Goal: Information Seeking & Learning: Learn about a topic

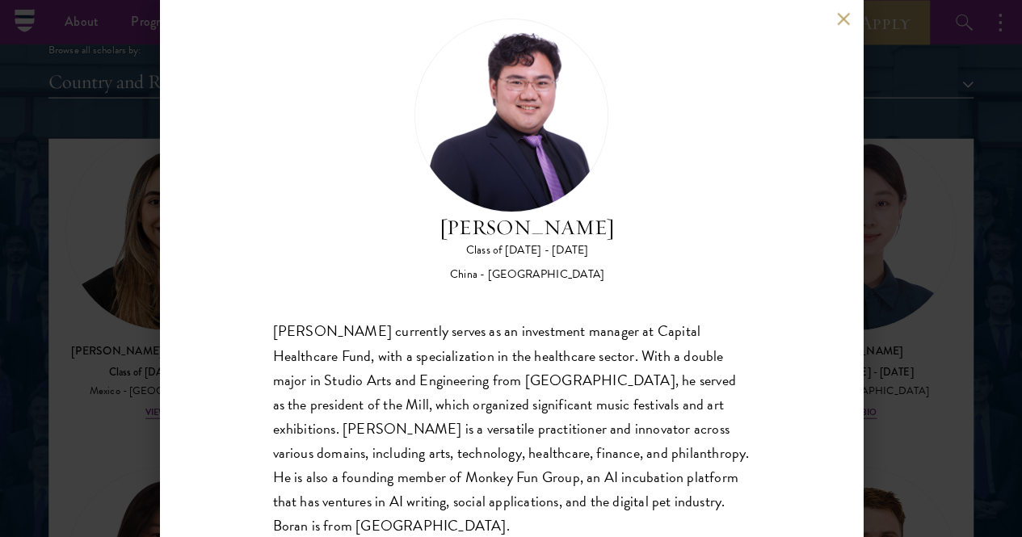
scroll to position [29, 0]
click at [427, 321] on div "[PERSON_NAME] currently serves as an investment manager at Capital Healthcare F…" at bounding box center [511, 430] width 477 height 218
click at [112, 315] on div "[PERSON_NAME] Class of [DATE] - [DATE] [GEOGRAPHIC_DATA] - [GEOGRAPHIC_DATA] [P…" at bounding box center [511, 268] width 1022 height 537
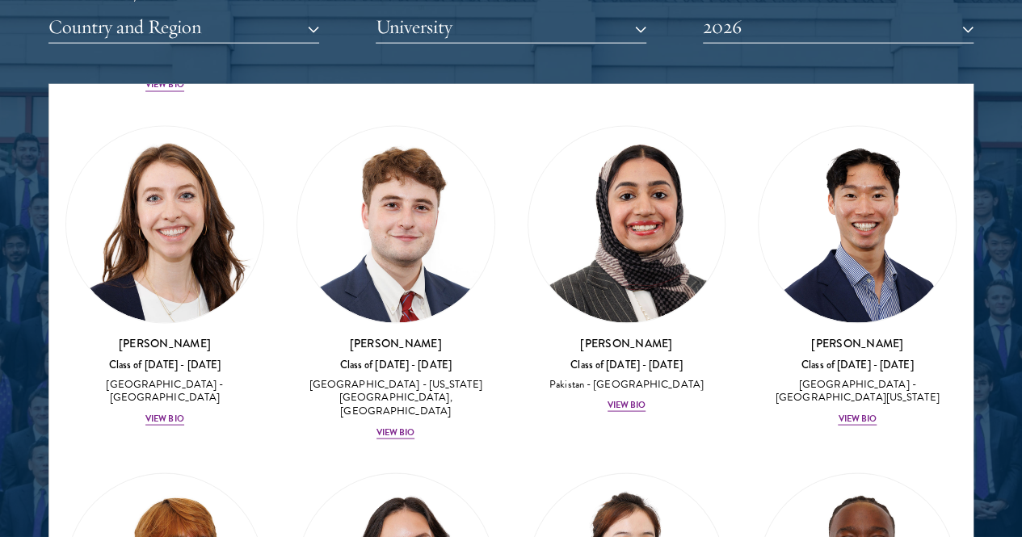
scroll to position [7963, 0]
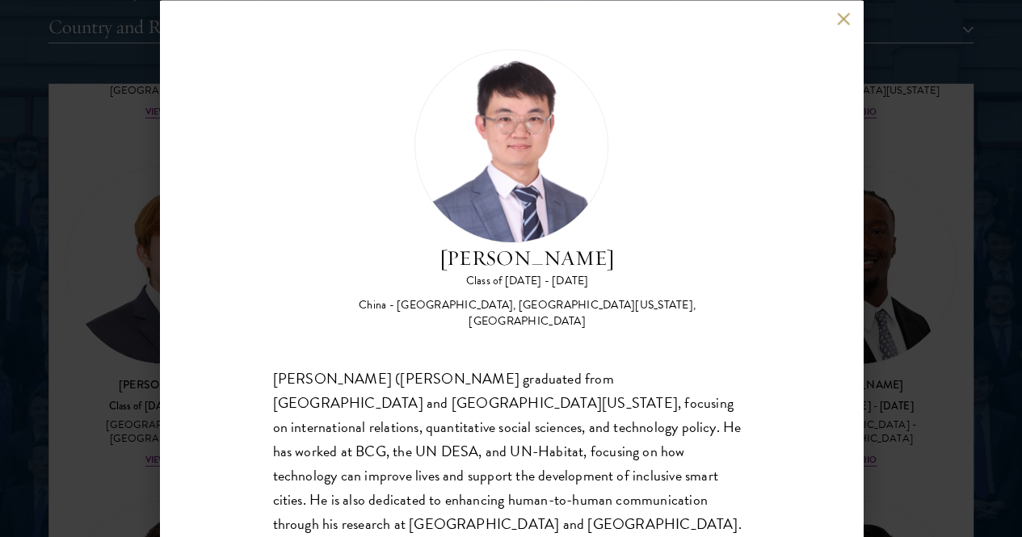
click at [832, 33] on div "[PERSON_NAME] Class of [DATE] - [DATE] [GEOGRAPHIC_DATA] - [GEOGRAPHIC_DATA], […" at bounding box center [511, 268] width 703 height 537
click at [838, 7] on div "[PERSON_NAME] Class of [DATE] - [DATE] [GEOGRAPHIC_DATA] - [GEOGRAPHIC_DATA], […" at bounding box center [511, 268] width 703 height 537
click at [838, 17] on button at bounding box center [844, 19] width 14 height 14
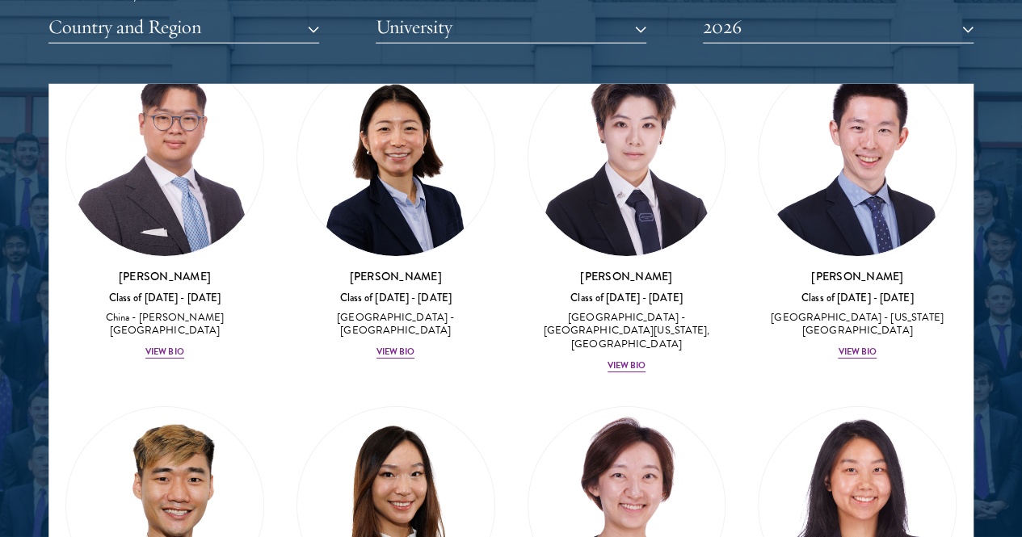
scroll to position [5912, 0]
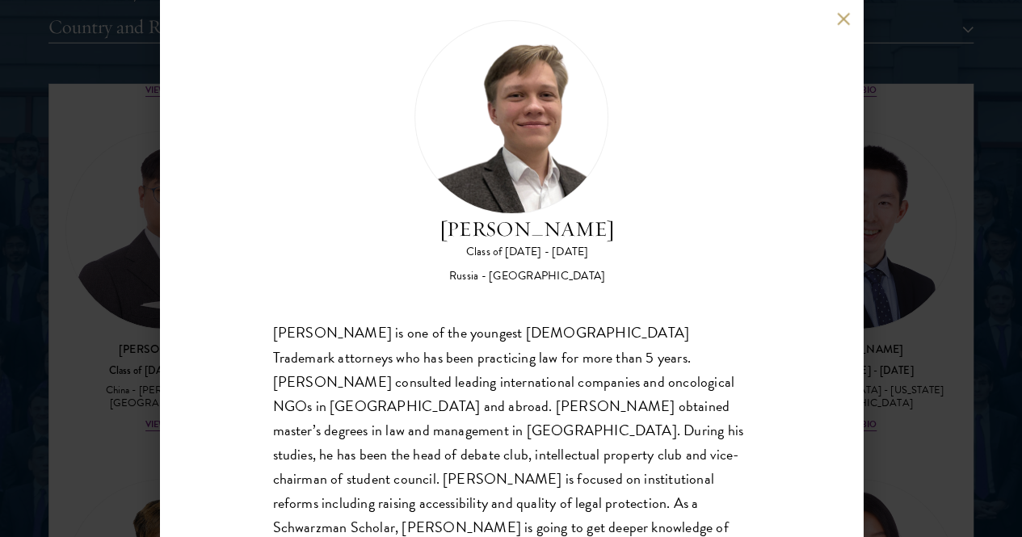
scroll to position [14, 0]
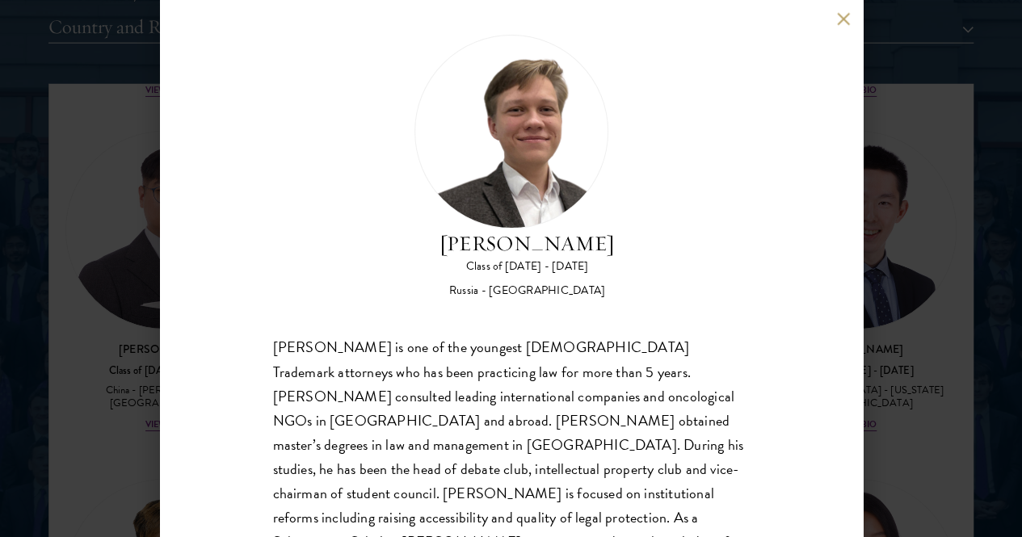
click at [838, 25] on button at bounding box center [844, 19] width 14 height 14
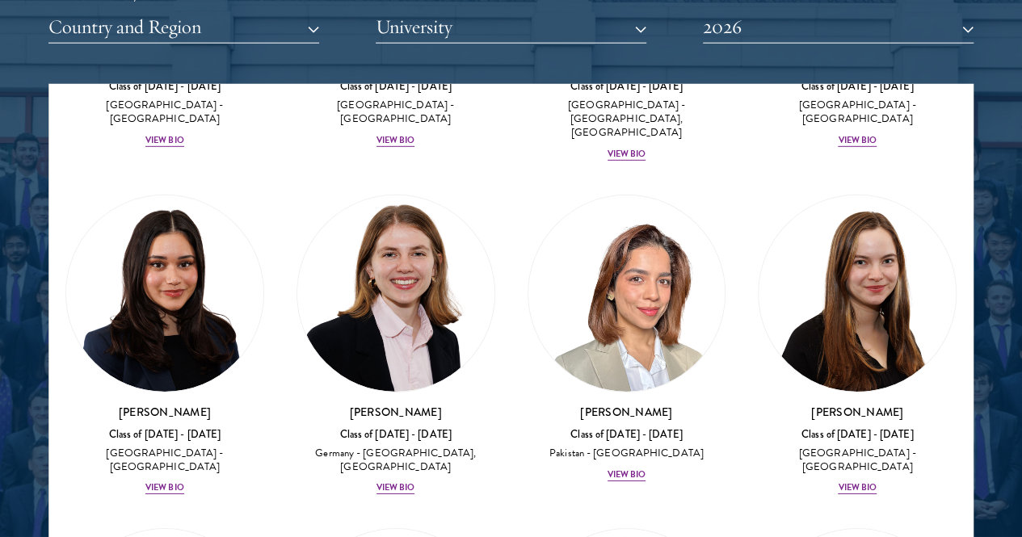
scroll to position [5326, 0]
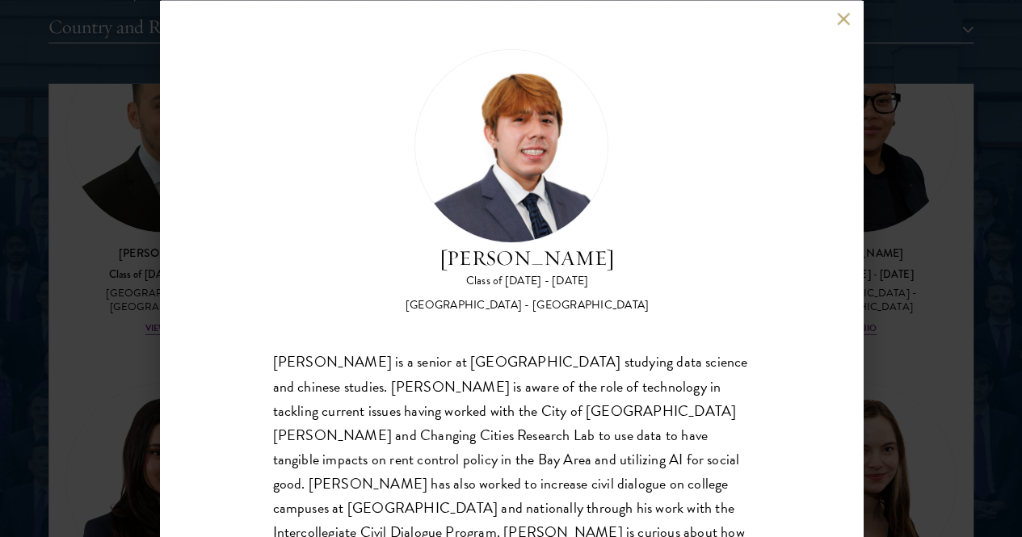
scroll to position [30, 0]
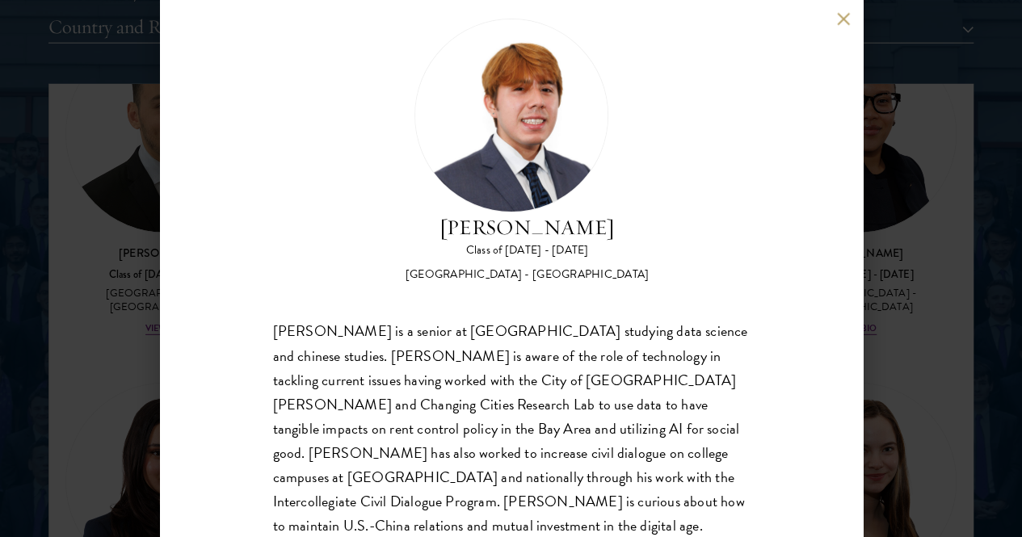
click at [831, 11] on div "[PERSON_NAME] Class of [DATE] - [DATE] [GEOGRAPHIC_DATA] - [GEOGRAPHIC_DATA] [P…" at bounding box center [511, 268] width 703 height 537
click at [834, 12] on div "[PERSON_NAME] Class of [DATE] - [DATE] [GEOGRAPHIC_DATA] - [GEOGRAPHIC_DATA] [P…" at bounding box center [511, 268] width 703 height 537
click at [844, 18] on button at bounding box center [844, 19] width 14 height 14
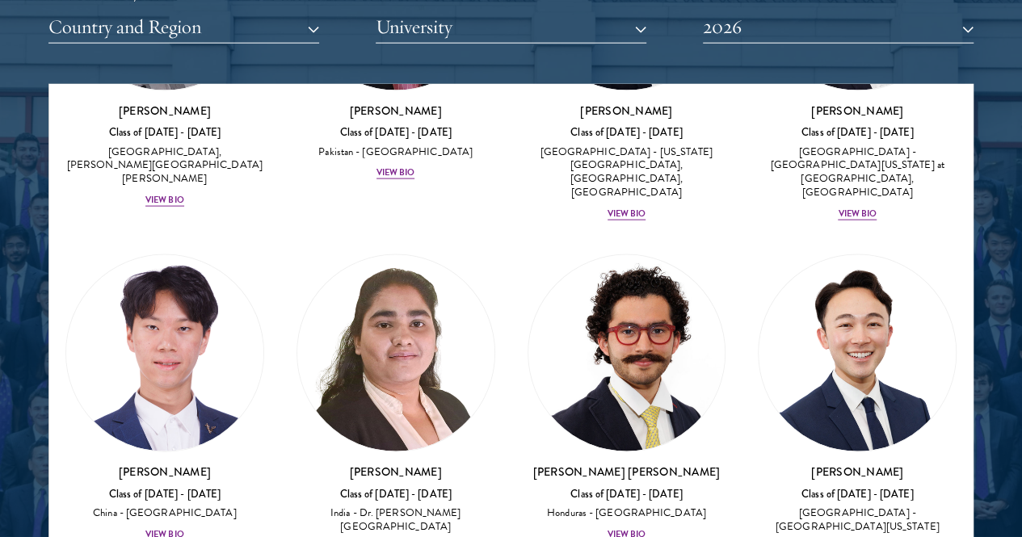
scroll to position [4773, 0]
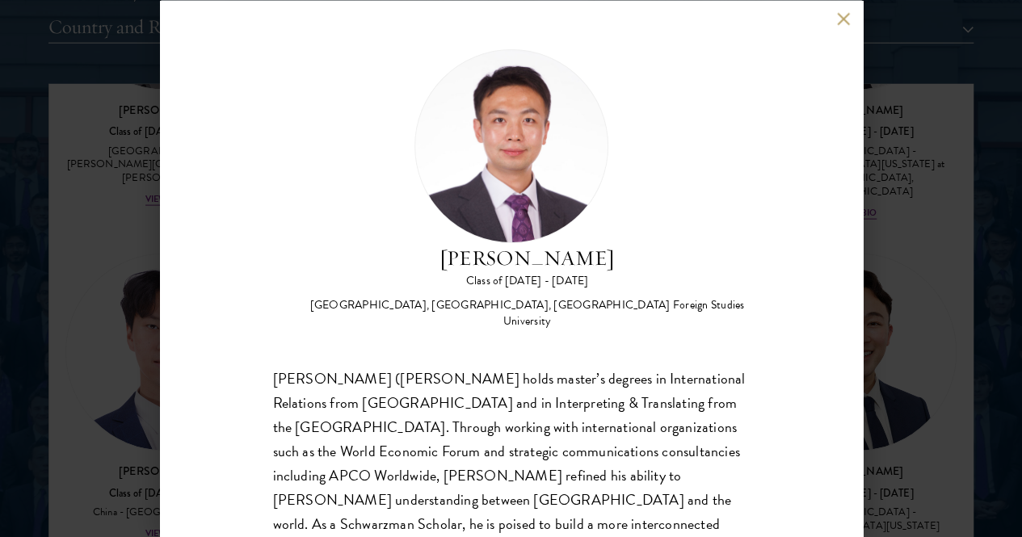
click at [643, 366] on div "[PERSON_NAME] ([PERSON_NAME] holds master’s degrees in International Relations …" at bounding box center [511, 475] width 477 height 218
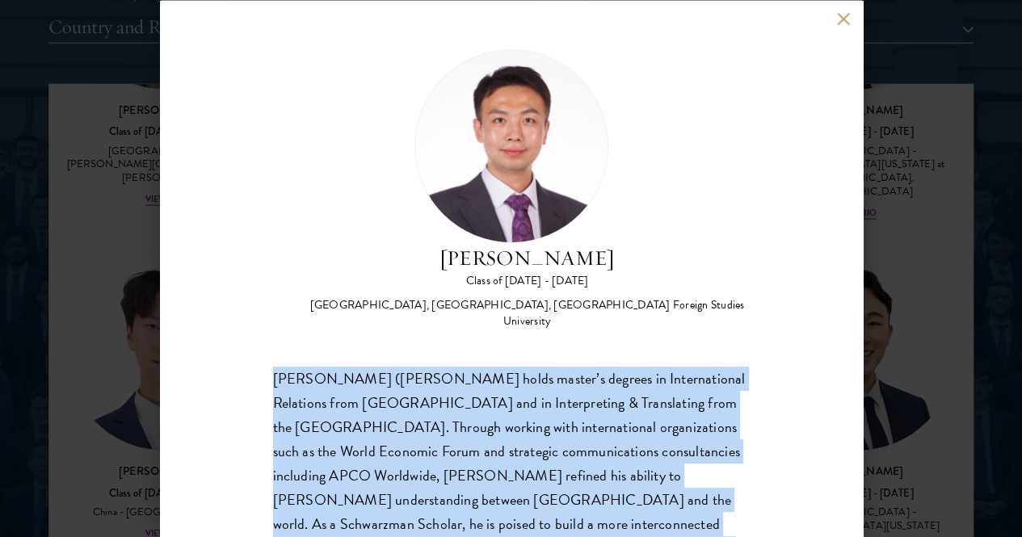
click at [643, 366] on div "[PERSON_NAME] ([PERSON_NAME] holds master’s degrees in International Relations …" at bounding box center [511, 475] width 477 height 218
copy body "[PERSON_NAME] ([PERSON_NAME] holds master’s degrees in International Relations …"
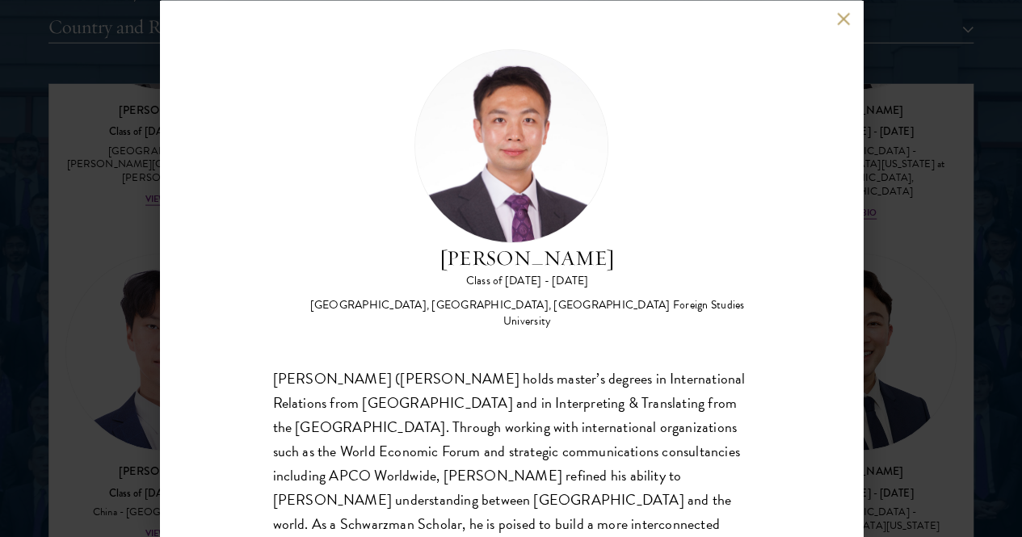
click at [139, 230] on div "[PERSON_NAME] Class of [DATE] - [DATE] [GEOGRAPHIC_DATA] - [GEOGRAPHIC_DATA], […" at bounding box center [511, 268] width 1022 height 537
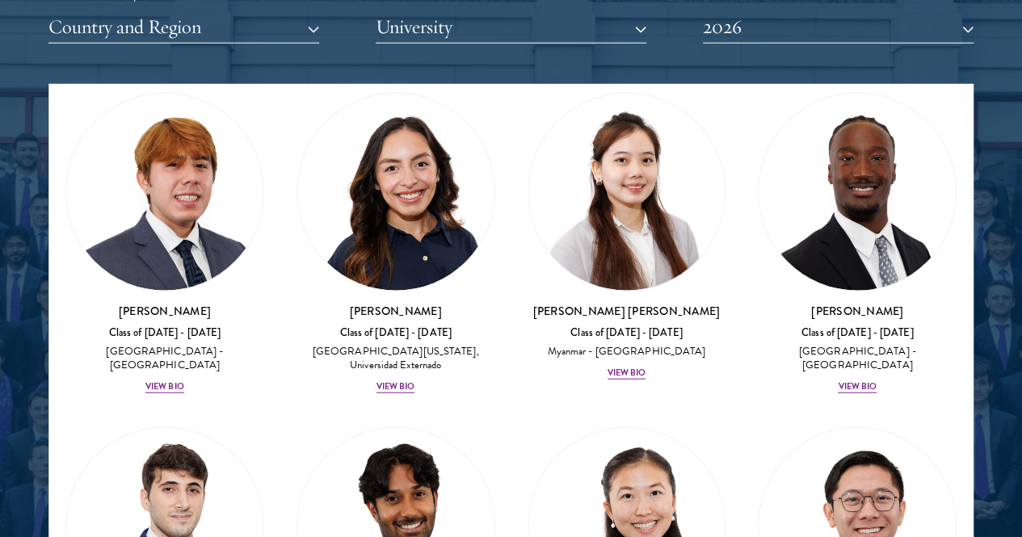
scroll to position [8274, 0]
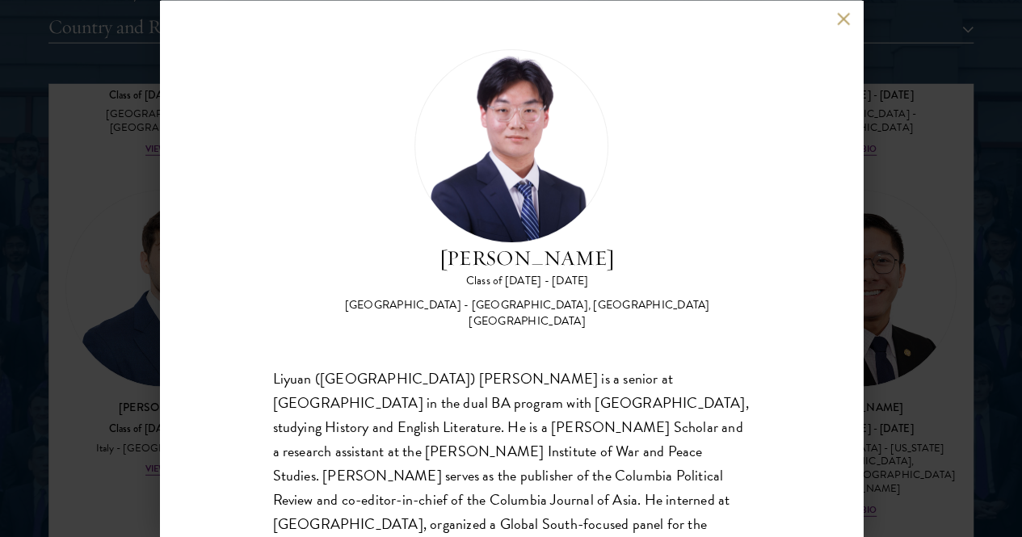
click at [478, 366] on div "Liyuan ([GEOGRAPHIC_DATA]) [PERSON_NAME] is a senior at [GEOGRAPHIC_DATA] in th…" at bounding box center [511, 499] width 477 height 267
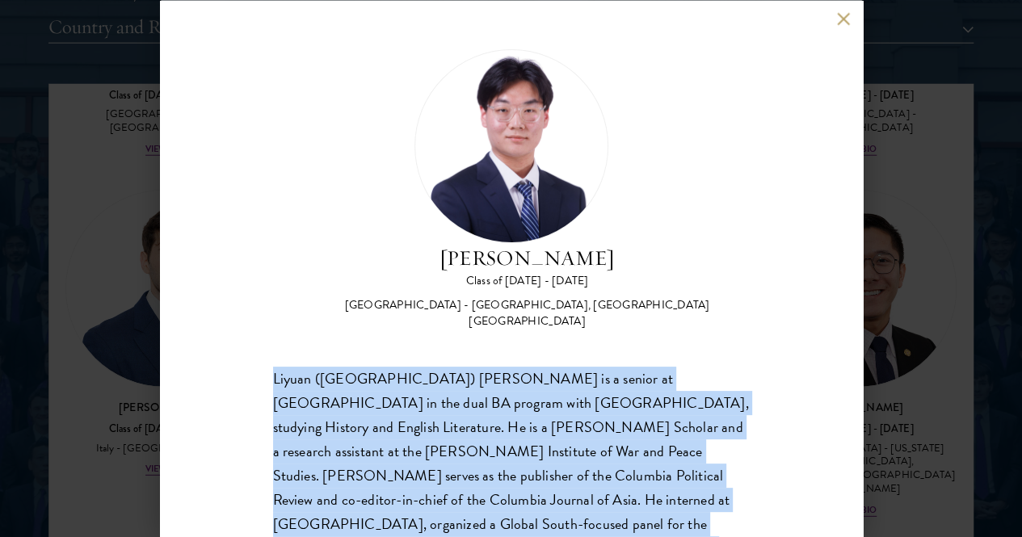
click at [478, 366] on div "Liyuan ([GEOGRAPHIC_DATA]) [PERSON_NAME] is a senior at [GEOGRAPHIC_DATA] in th…" at bounding box center [511, 499] width 477 height 267
copy body "Liyuan ([GEOGRAPHIC_DATA]) [PERSON_NAME] is a senior at [GEOGRAPHIC_DATA] in th…"
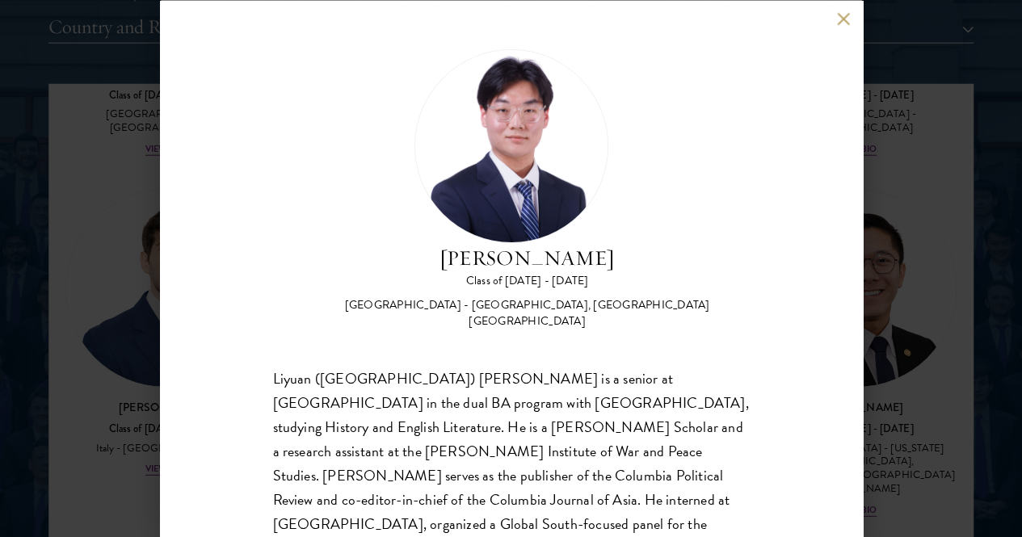
click at [120, 280] on div "[PERSON_NAME] Class of [DATE] - [DATE] [GEOGRAPHIC_DATA] - [GEOGRAPHIC_DATA], […" at bounding box center [511, 268] width 1022 height 537
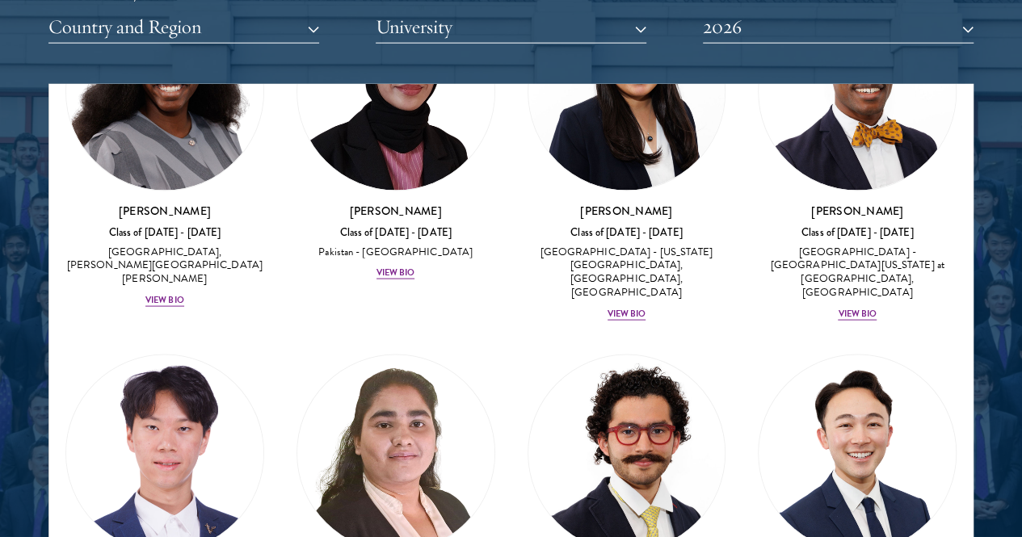
scroll to position [4683, 0]
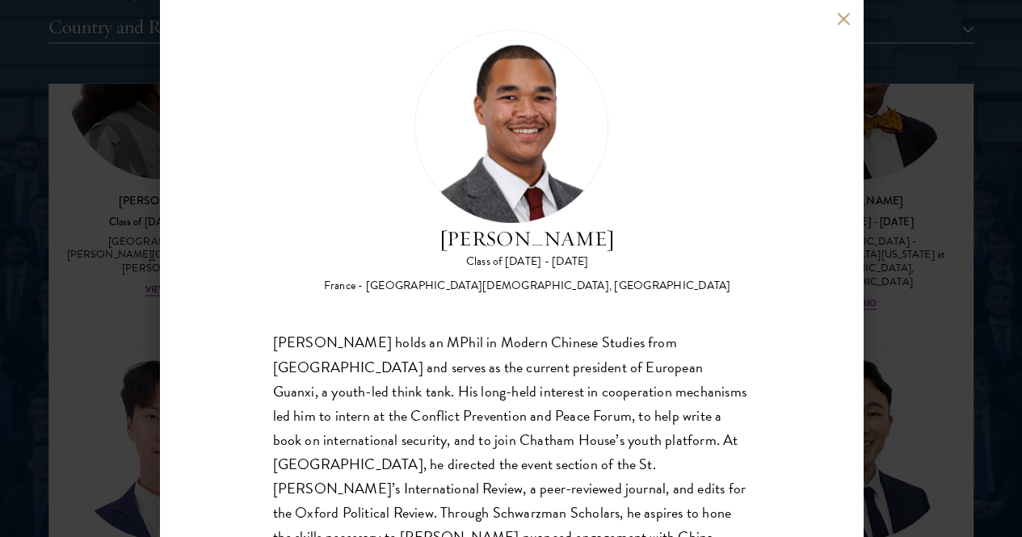
scroll to position [7, 0]
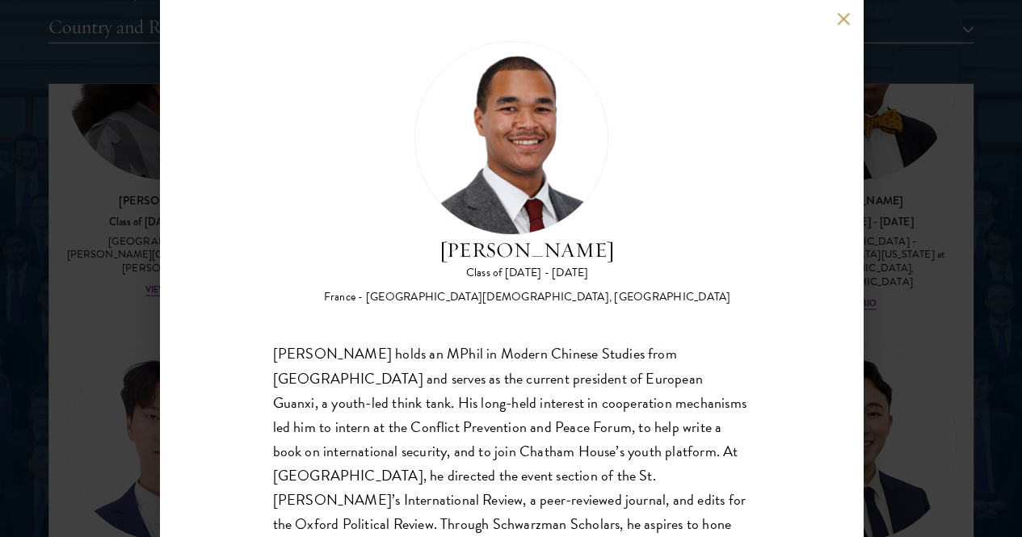
click at [831, 27] on div "[PERSON_NAME] Class of [DATE] - [DATE] France - [GEOGRAPHIC_DATA][DEMOGRAPHIC_D…" at bounding box center [511, 268] width 703 height 537
click at [837, 12] on button at bounding box center [844, 19] width 14 height 14
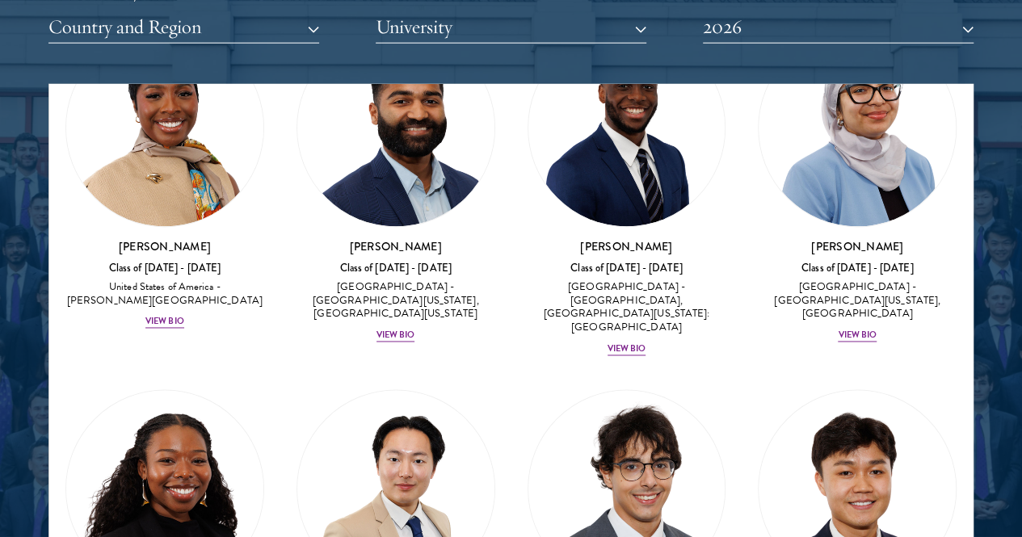
scroll to position [1154, 0]
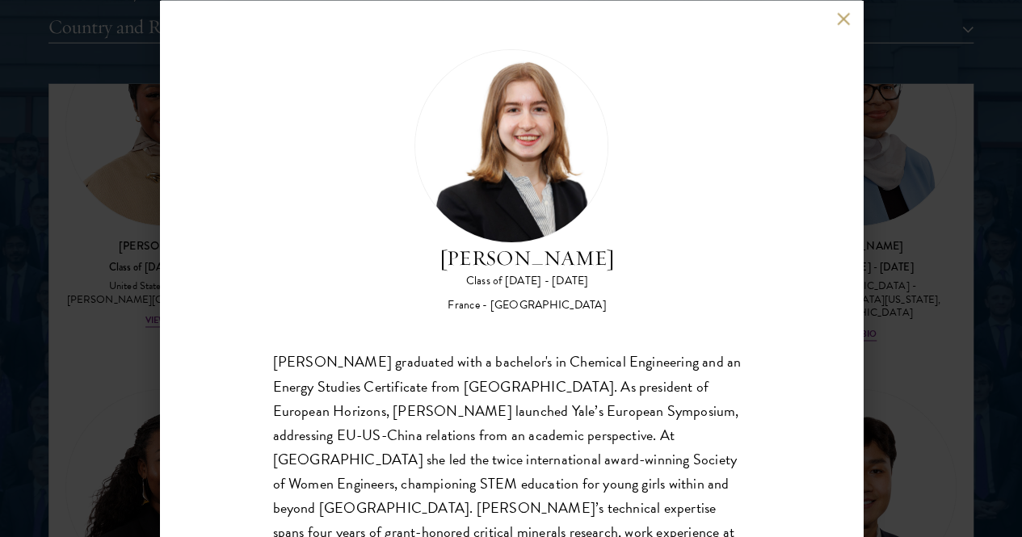
scroll to position [69, 0]
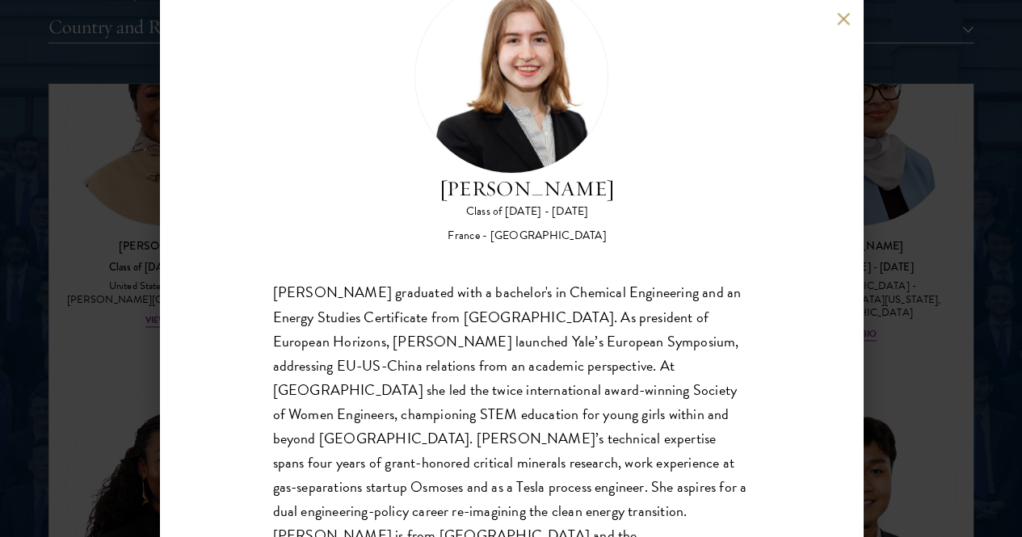
click at [528, 301] on div "[PERSON_NAME] graduated with a bachelor's in Chemical Engineering and an Energy…" at bounding box center [511, 427] width 477 height 292
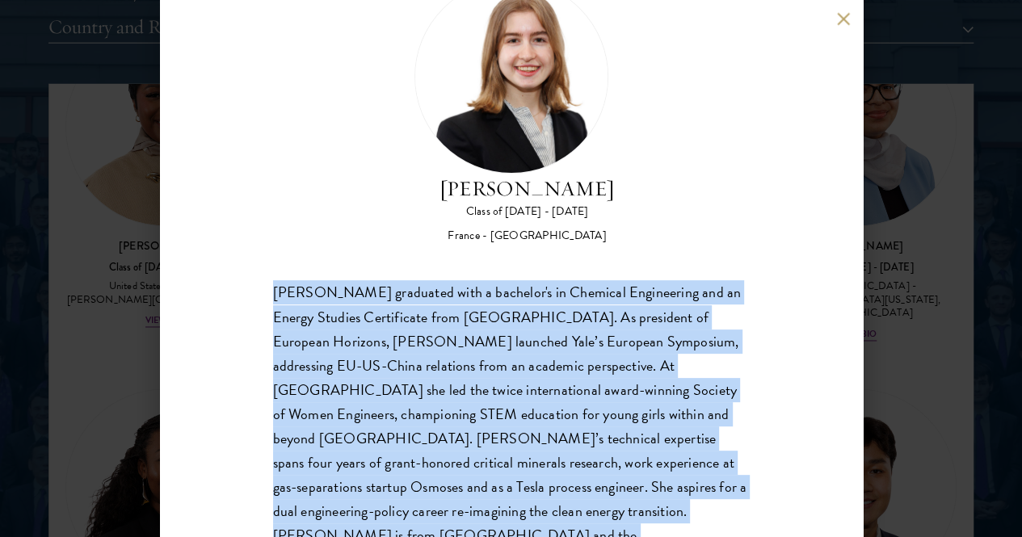
click at [528, 301] on div "[PERSON_NAME] graduated with a bachelor's in Chemical Engineering and an Energy…" at bounding box center [511, 427] width 477 height 292
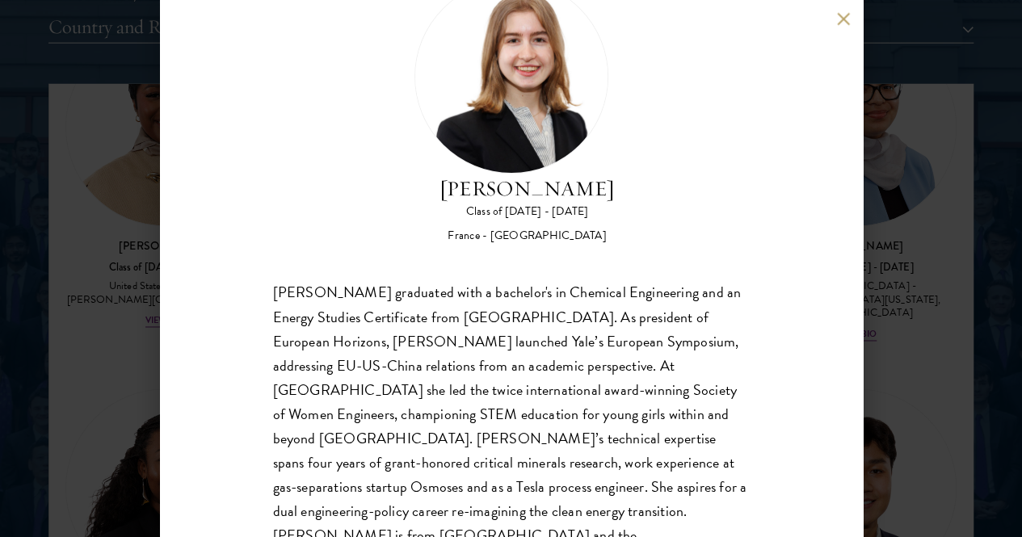
click at [763, 99] on div "[PERSON_NAME] Class of [DATE] - [DATE] [GEOGRAPHIC_DATA] - [GEOGRAPHIC_DATA] [P…" at bounding box center [511, 268] width 703 height 537
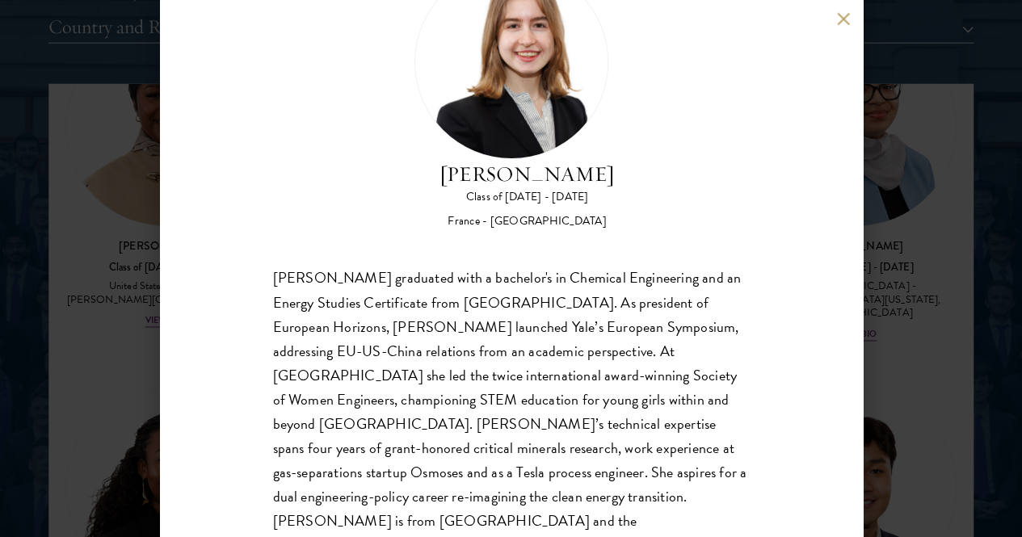
scroll to position [0, 0]
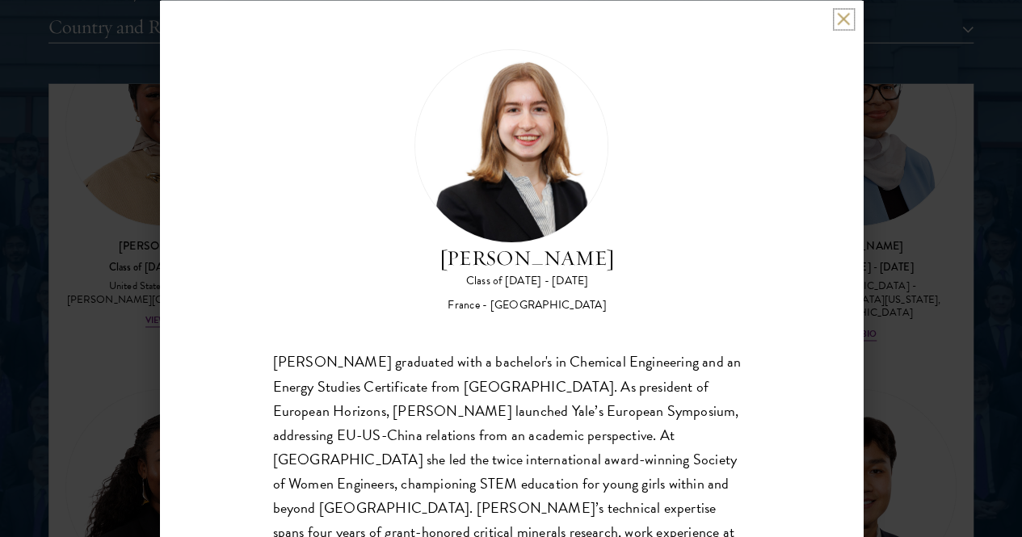
click at [837, 15] on button at bounding box center [844, 19] width 14 height 14
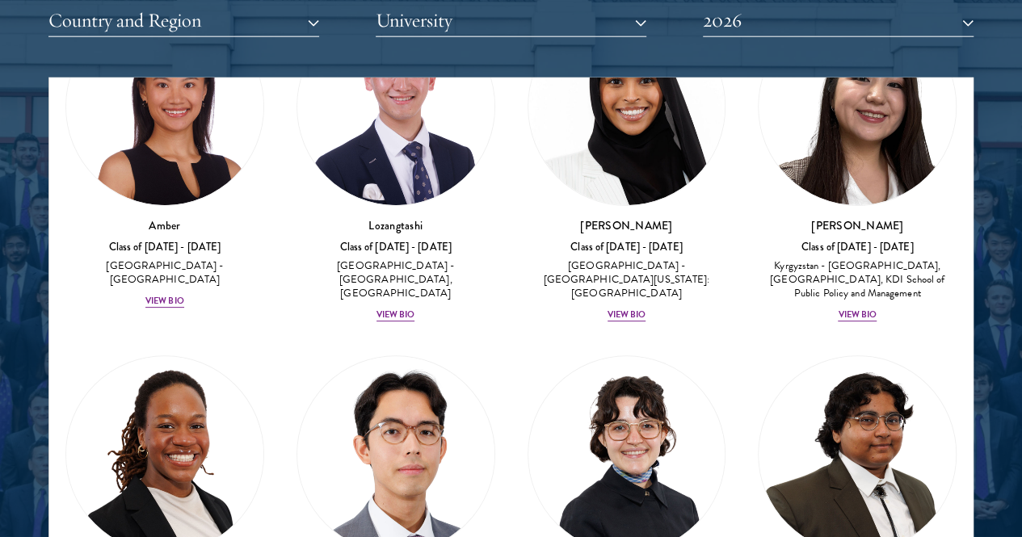
scroll to position [121, 0]
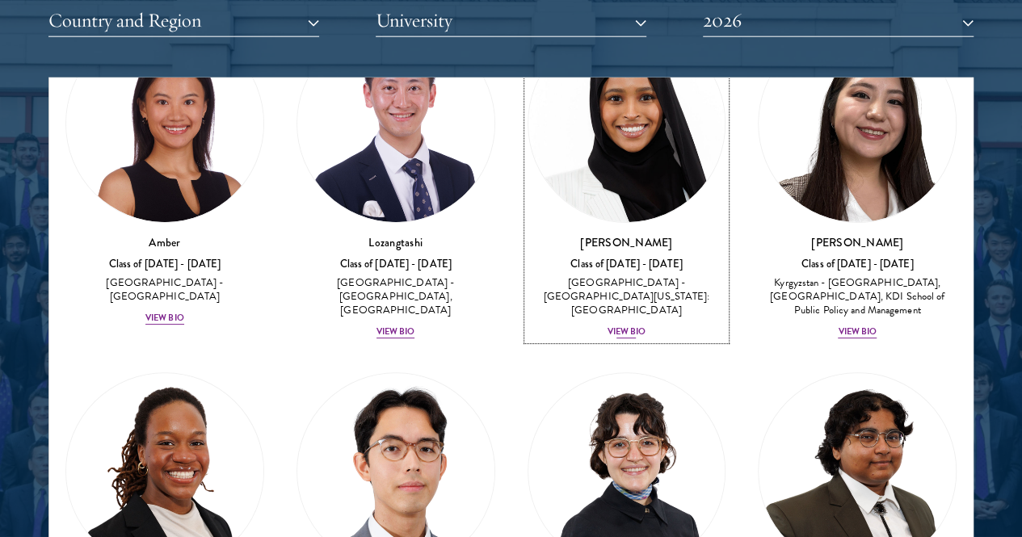
click at [528, 82] on img at bounding box center [626, 123] width 197 height 197
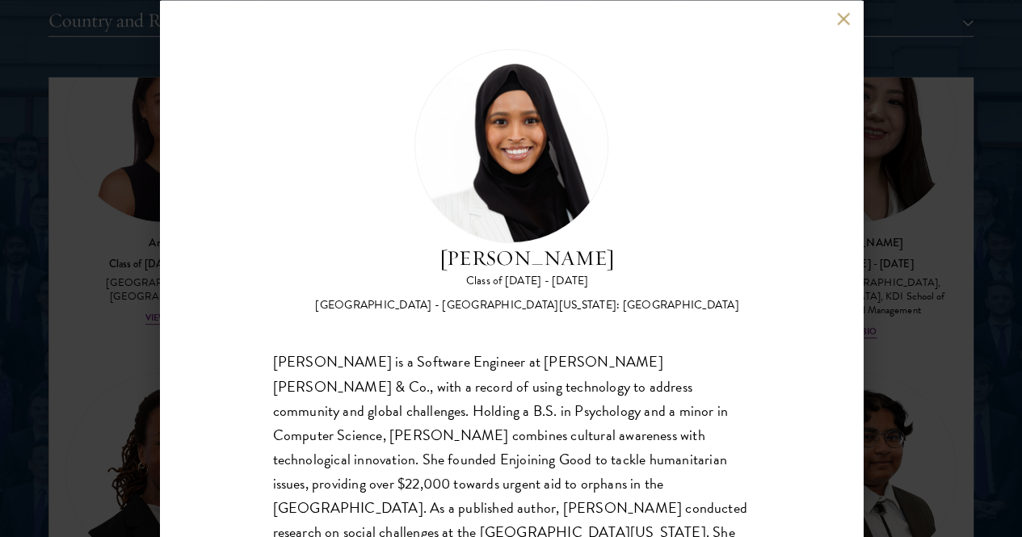
click at [554, 350] on div "[PERSON_NAME] is a Software Engineer at [PERSON_NAME] [PERSON_NAME] & Co., with…" at bounding box center [511, 471] width 477 height 242
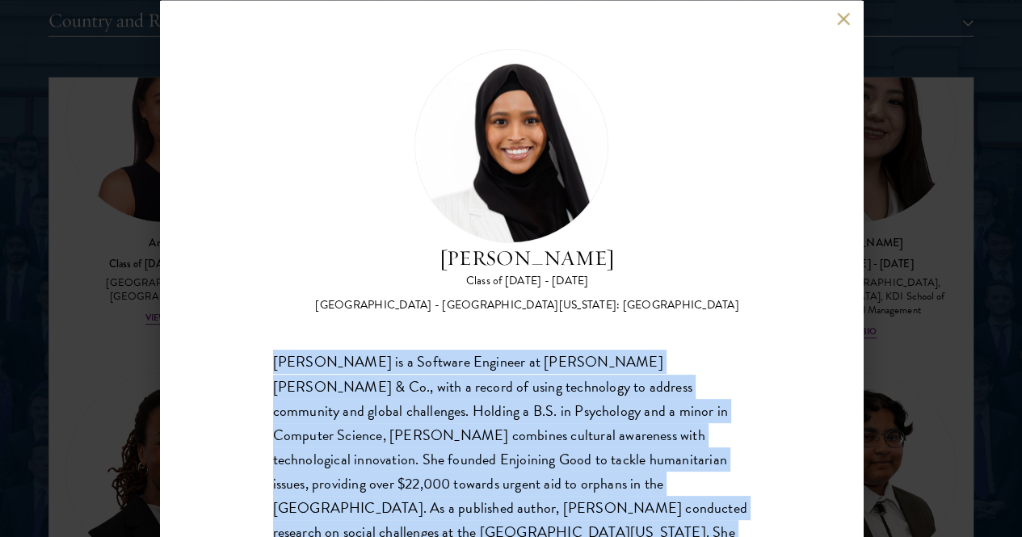
click at [554, 350] on div "[PERSON_NAME] is a Software Engineer at [PERSON_NAME] [PERSON_NAME] & Co., with…" at bounding box center [511, 471] width 477 height 242
copy body "[PERSON_NAME] is a Software Engineer at [PERSON_NAME] [PERSON_NAME] & Co., with…"
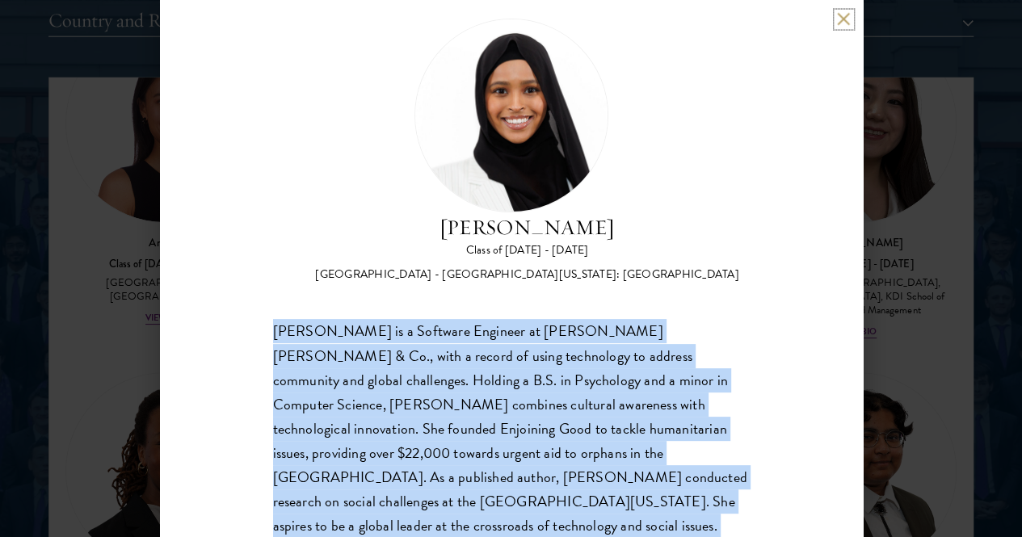
click at [842, 16] on button at bounding box center [844, 19] width 14 height 14
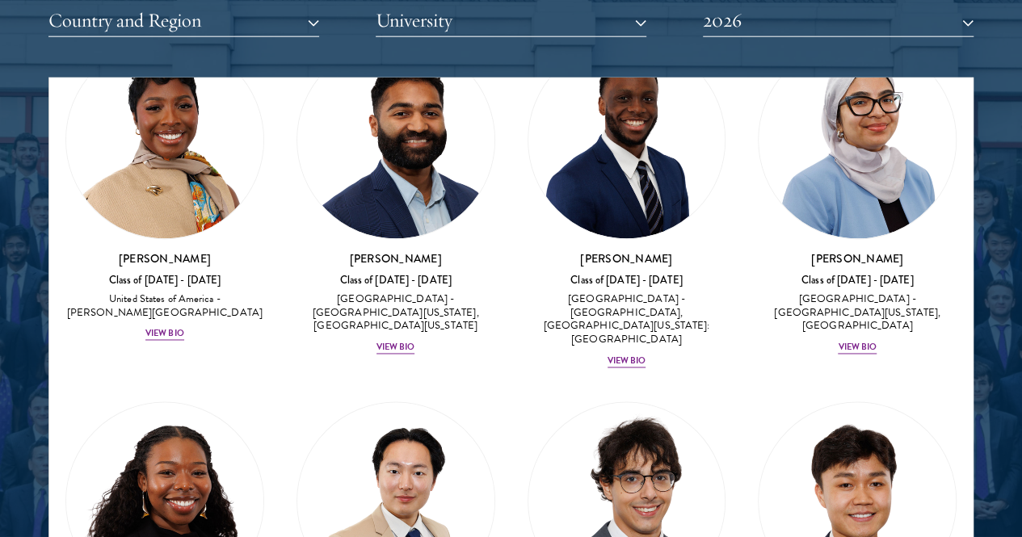
scroll to position [1463, 0]
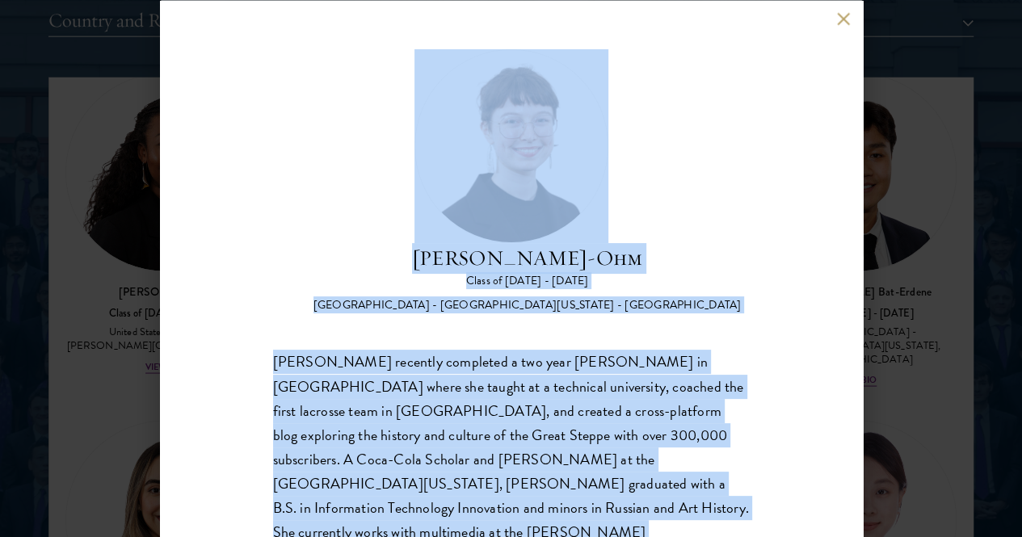
click at [648, 350] on div "[PERSON_NAME] recently completed a two year [PERSON_NAME] in [GEOGRAPHIC_DATA] …" at bounding box center [511, 483] width 477 height 267
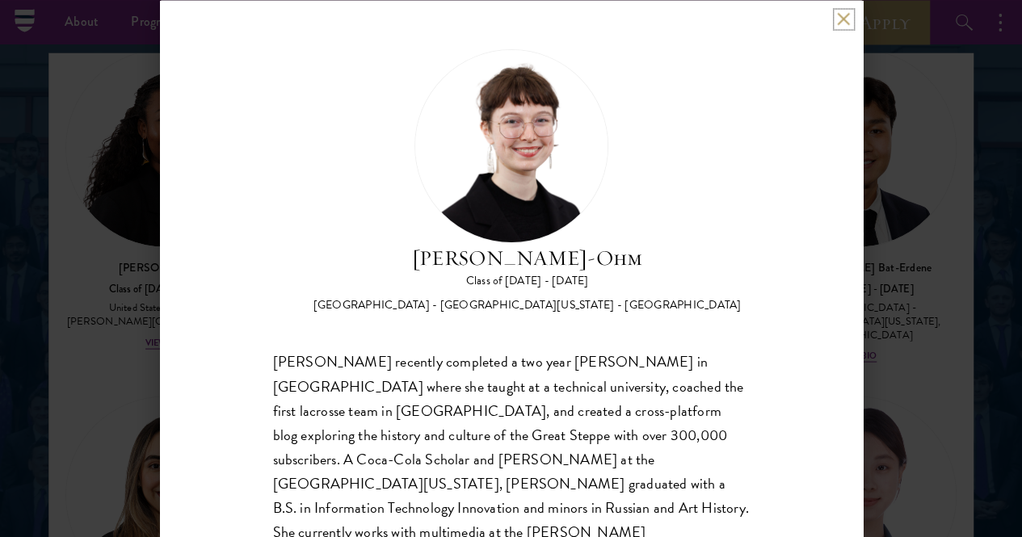
click at [846, 17] on button at bounding box center [844, 19] width 14 height 14
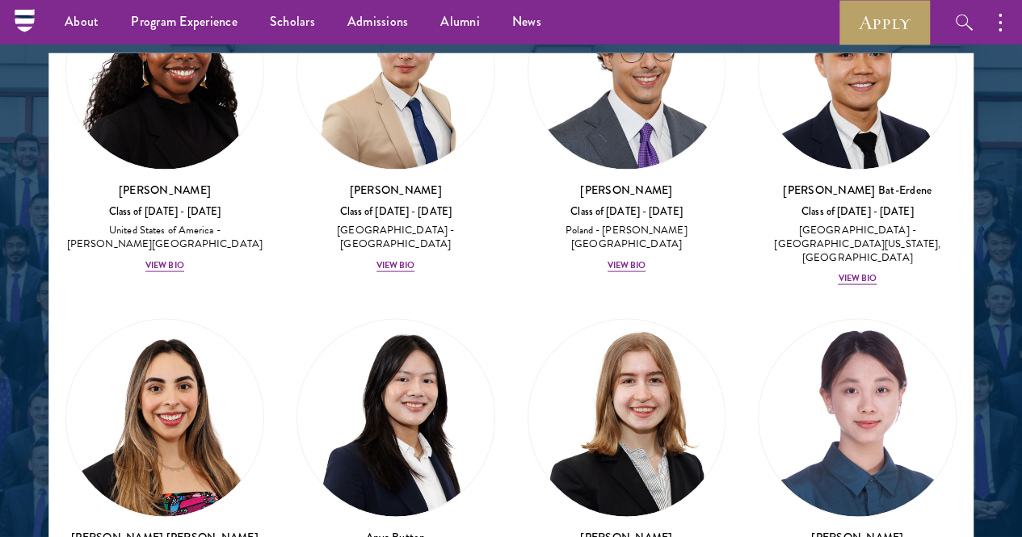
scroll to position [1542, 0]
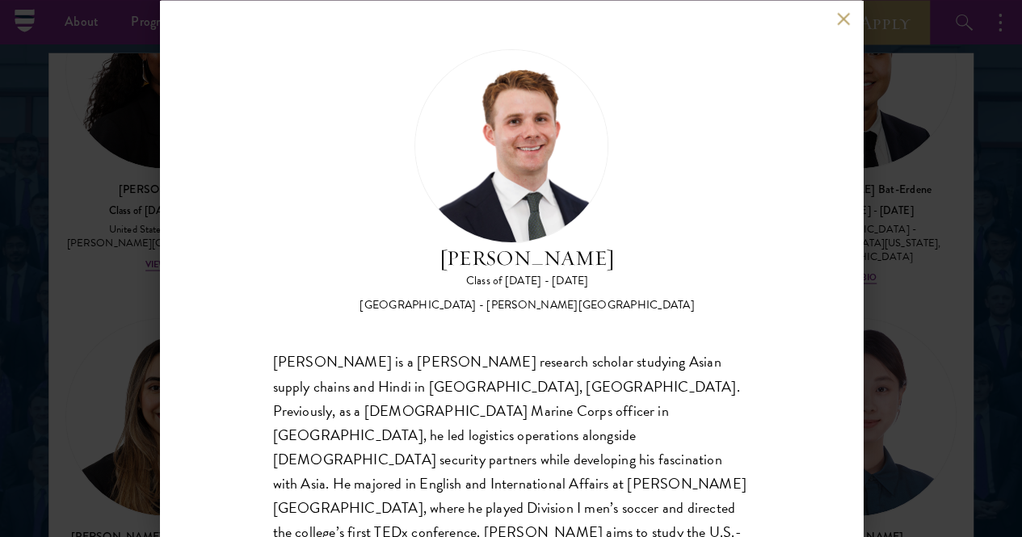
click at [840, 23] on button at bounding box center [844, 19] width 14 height 14
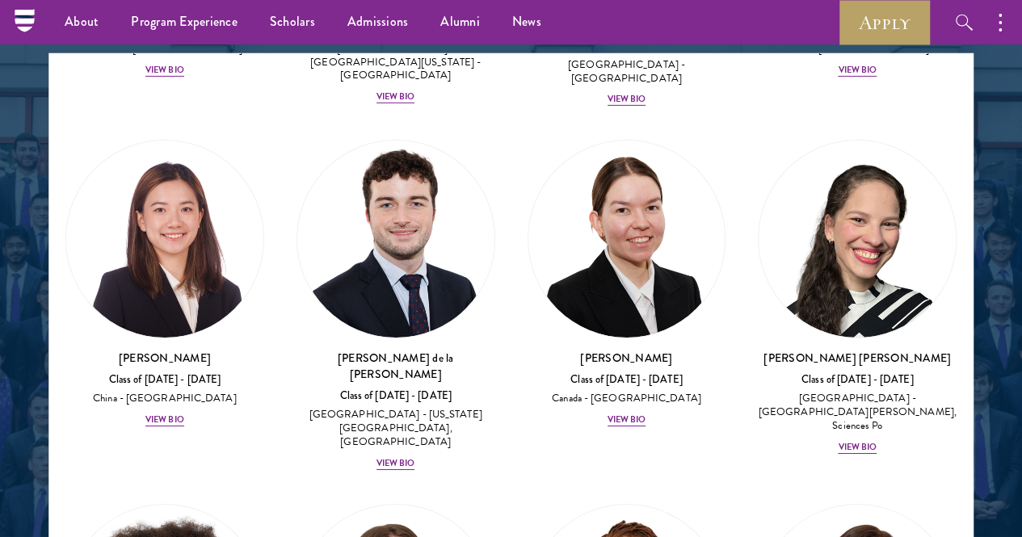
scroll to position [2738, 0]
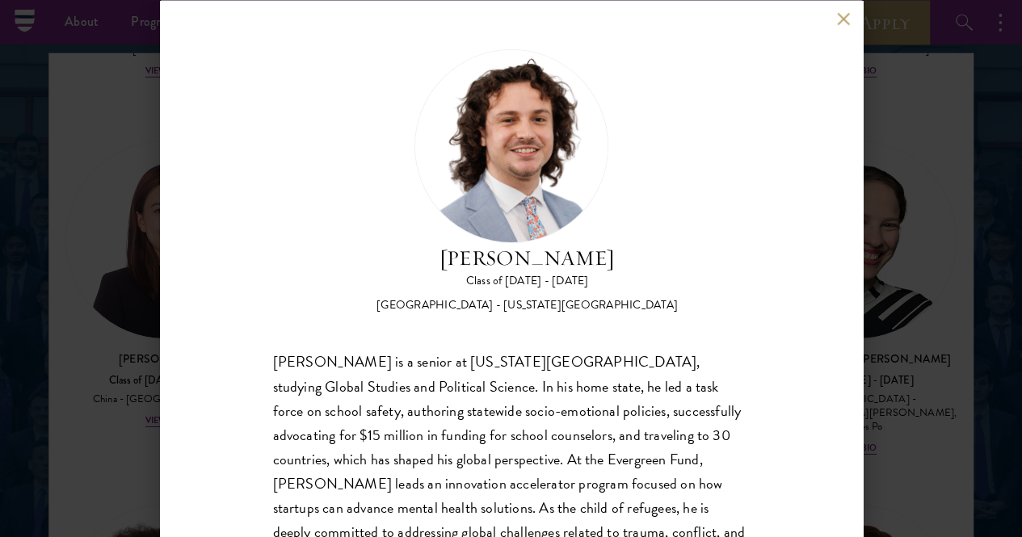
click at [848, 20] on button at bounding box center [844, 19] width 14 height 14
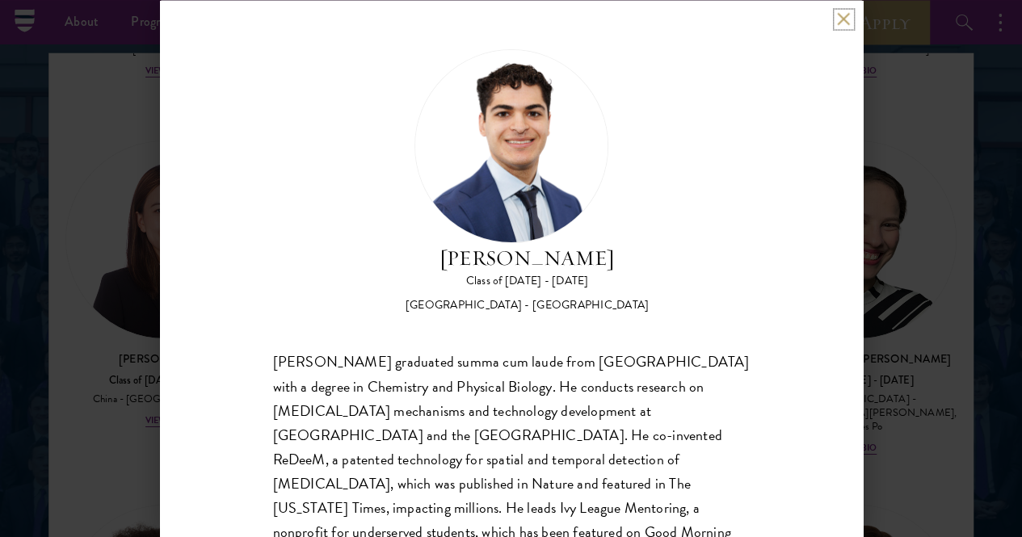
click at [847, 15] on button at bounding box center [844, 19] width 14 height 14
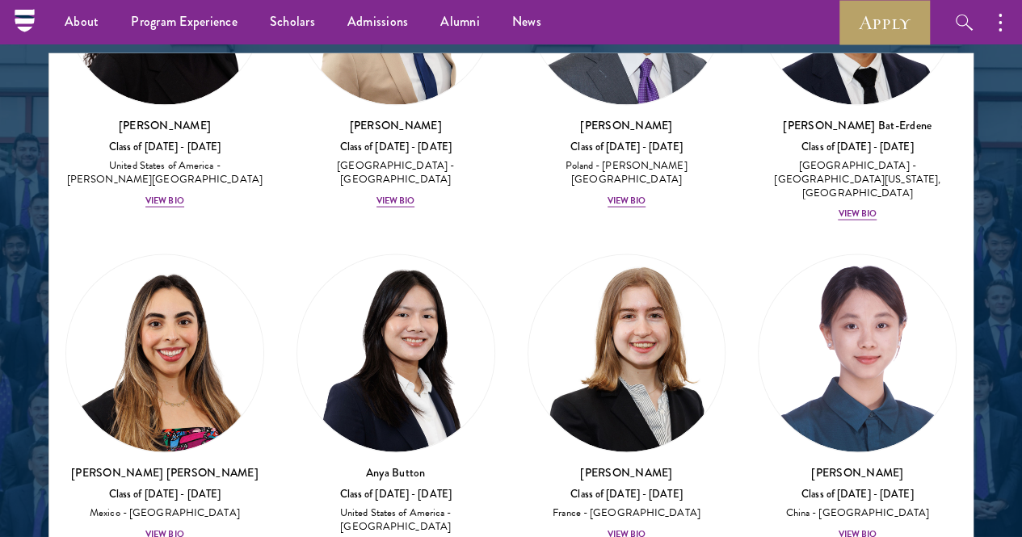
scroll to position [1509, 0]
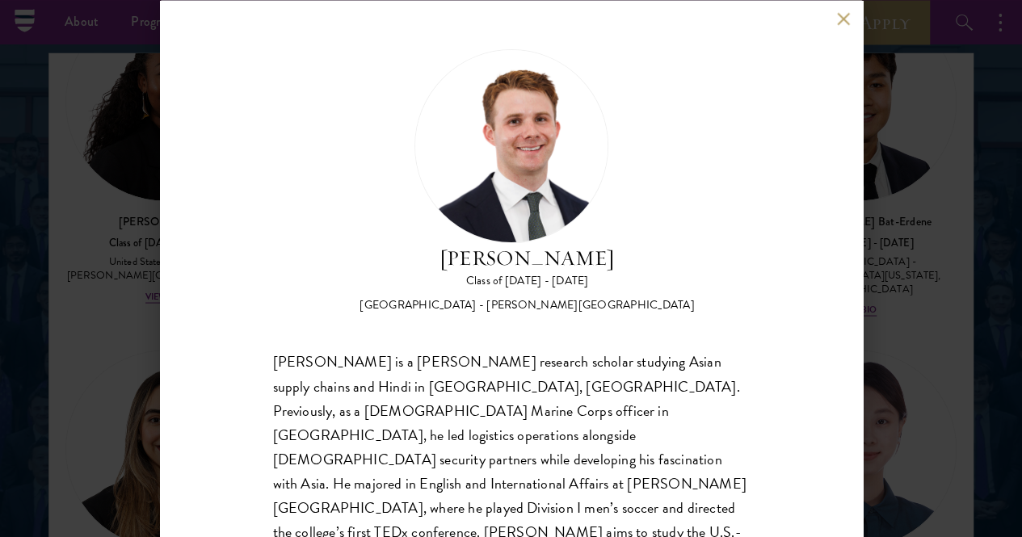
click at [126, 316] on div "[PERSON_NAME] Class of [DATE] - [DATE] [GEOGRAPHIC_DATA] - [PERSON_NAME][GEOGRA…" at bounding box center [511, 268] width 1022 height 537
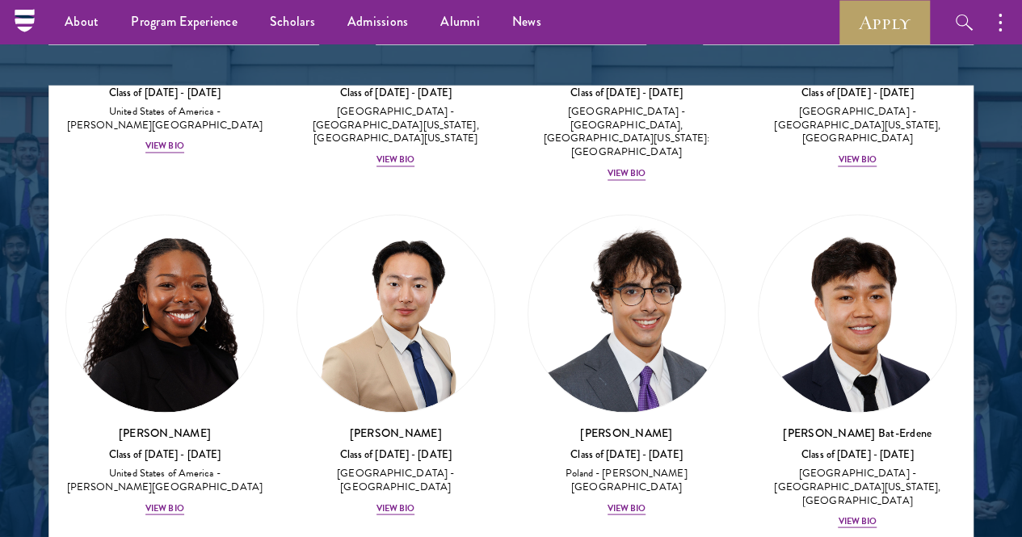
scroll to position [1451, 0]
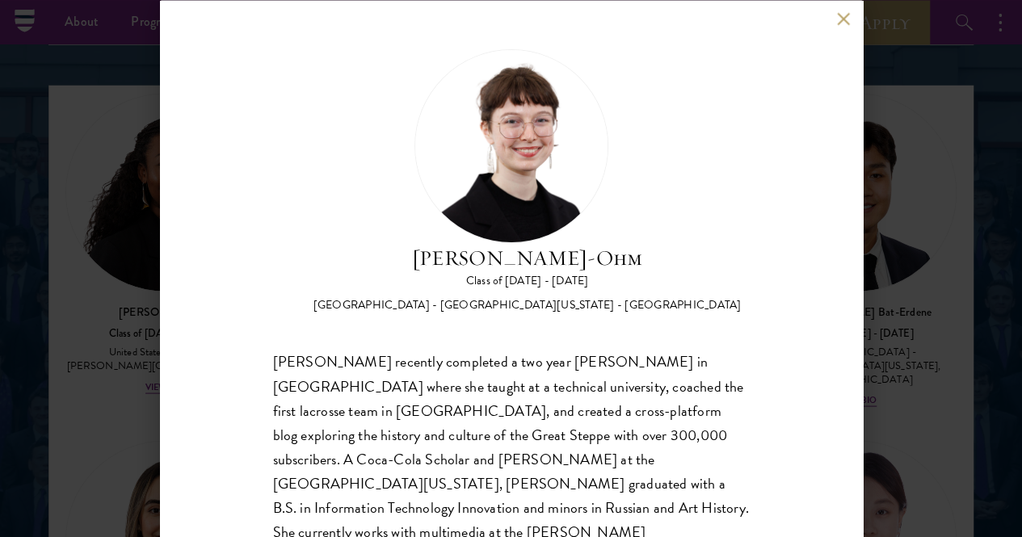
scroll to position [21, 0]
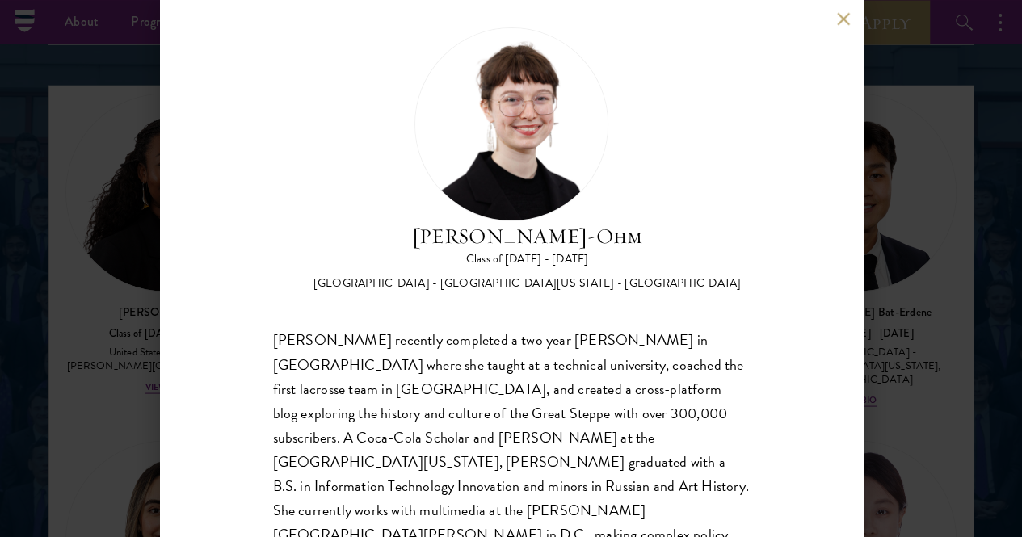
click at [482, 339] on div "[PERSON_NAME] recently completed a two year [PERSON_NAME] in [GEOGRAPHIC_DATA] …" at bounding box center [511, 462] width 477 height 267
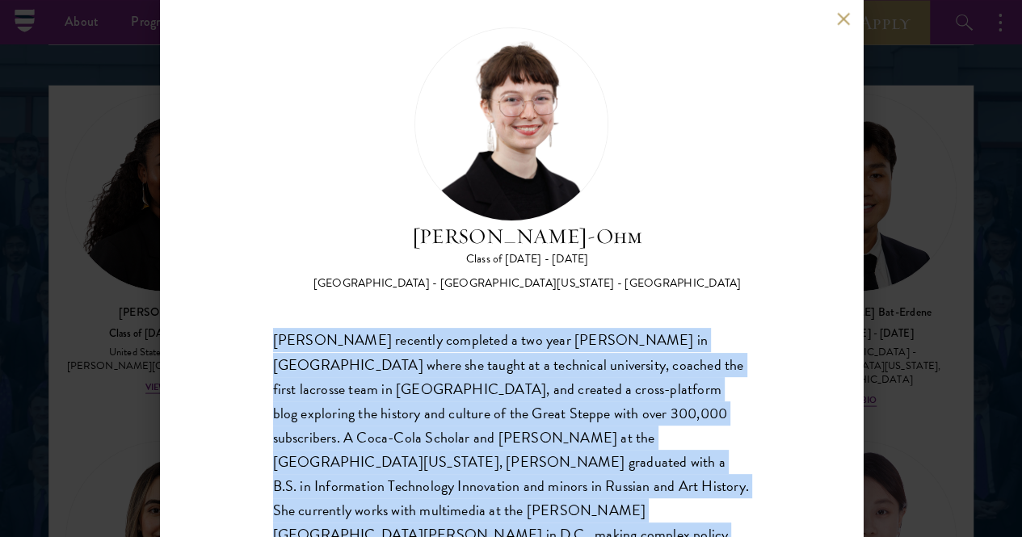
click at [482, 339] on div "[PERSON_NAME] recently completed a two year [PERSON_NAME] in [GEOGRAPHIC_DATA] …" at bounding box center [511, 462] width 477 height 267
copy body "[PERSON_NAME] recently completed a two year [PERSON_NAME] in [GEOGRAPHIC_DATA] …"
click at [841, 19] on button at bounding box center [844, 19] width 14 height 14
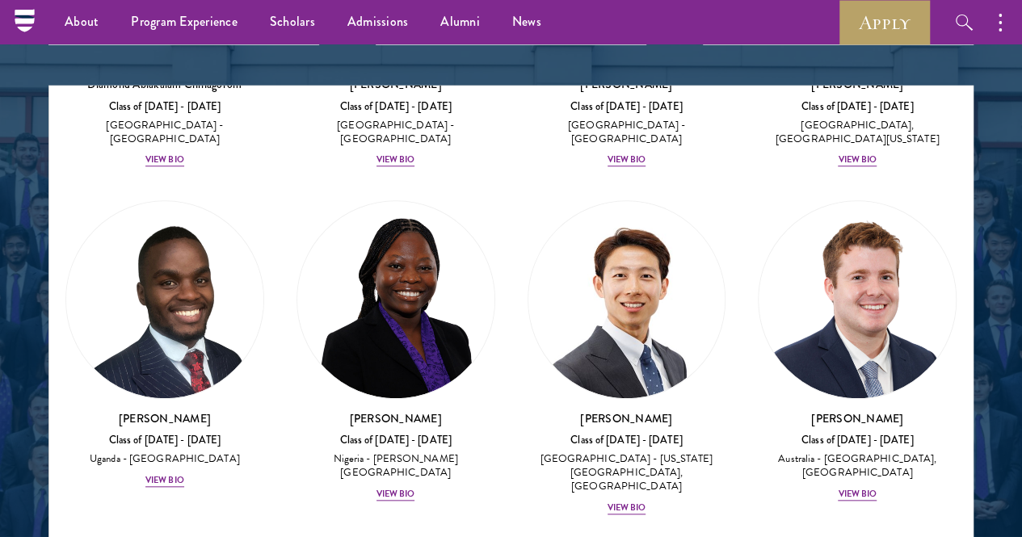
scroll to position [286, 0]
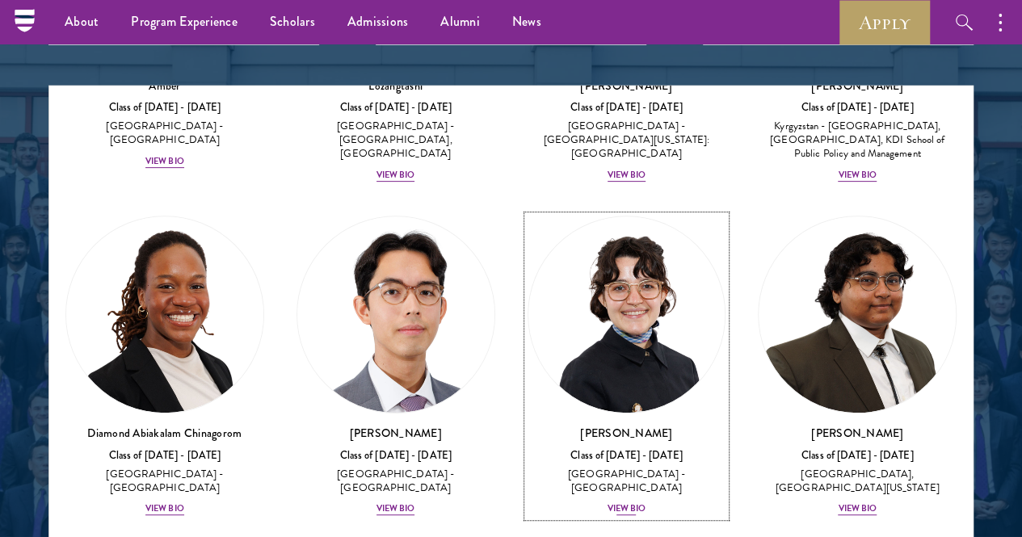
click at [528, 293] on link "[PERSON_NAME] Class of [DATE] - [DATE] [GEOGRAPHIC_DATA] - [GEOGRAPHIC_DATA] Vi…" at bounding box center [627, 367] width 199 height 302
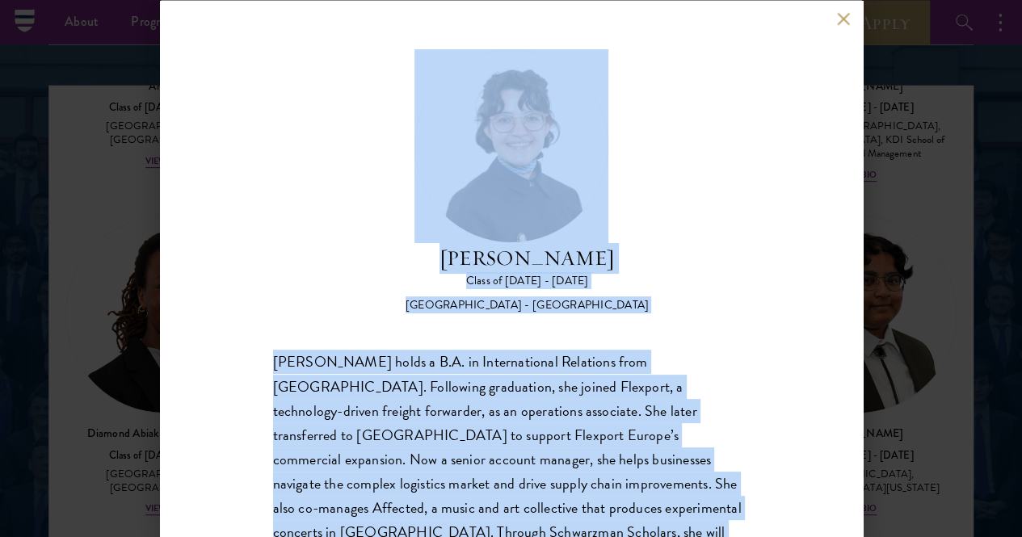
click at [626, 350] on div "[PERSON_NAME] holds a B.A. in International Relations from [GEOGRAPHIC_DATA]. F…" at bounding box center [511, 483] width 477 height 267
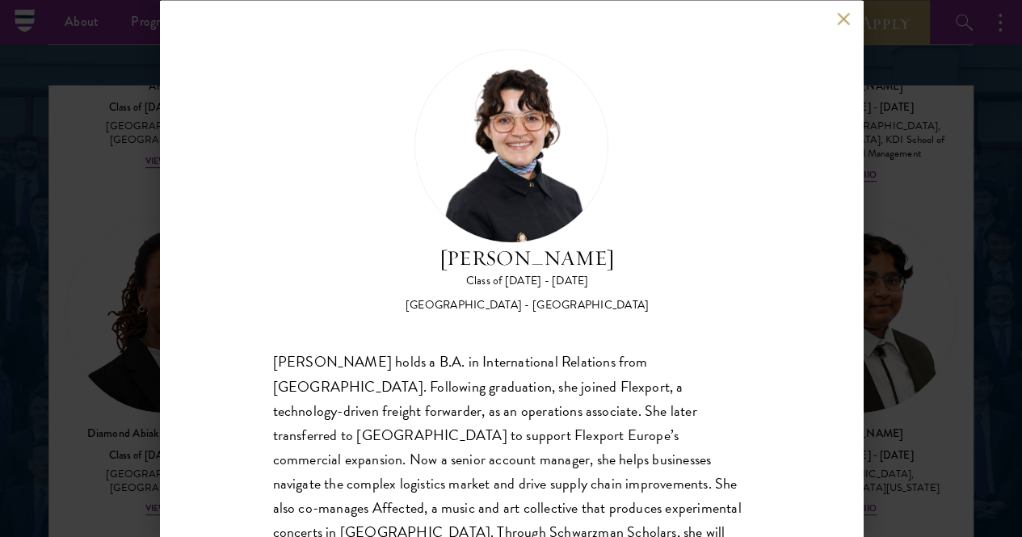
click at [585, 350] on div "[PERSON_NAME] holds a B.A. in International Relations from [GEOGRAPHIC_DATA]. F…" at bounding box center [511, 483] width 477 height 267
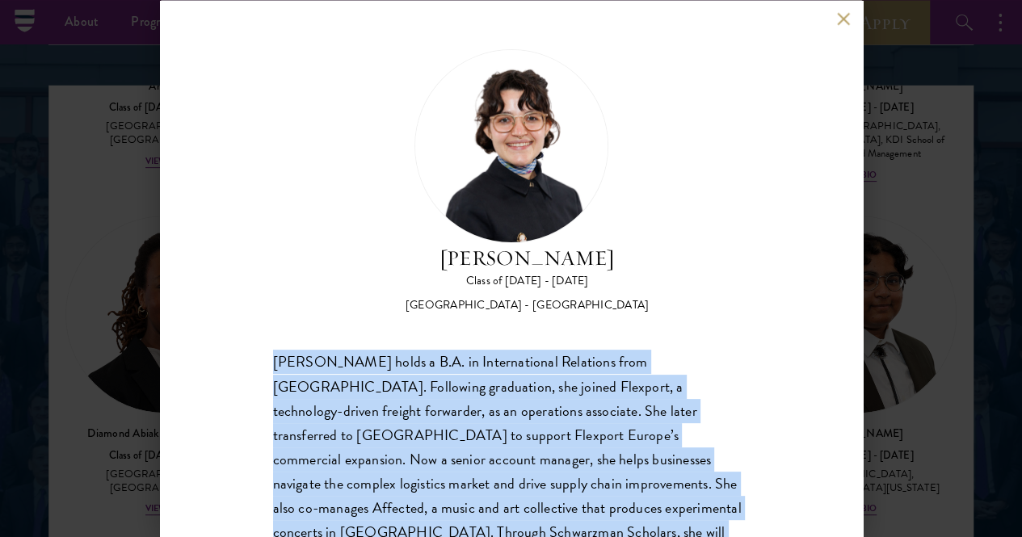
click at [585, 350] on div "[PERSON_NAME] holds a B.A. in International Relations from [GEOGRAPHIC_DATA]. F…" at bounding box center [511, 483] width 477 height 267
copy body "[PERSON_NAME] holds a B.A. in International Relations from [GEOGRAPHIC_DATA]. F…"
click at [844, 13] on button at bounding box center [844, 19] width 14 height 14
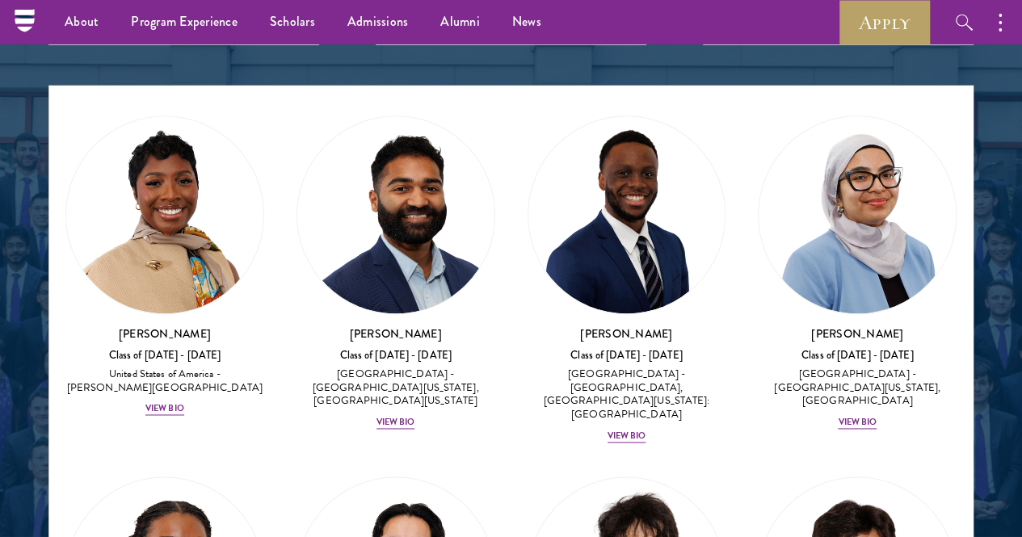
scroll to position [1386, 0]
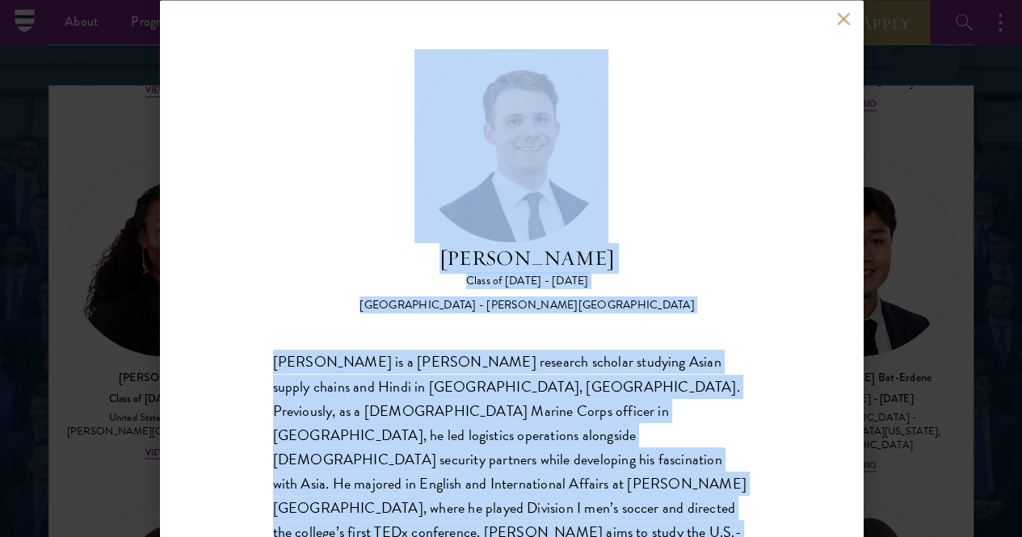
click at [190, 347] on div "[PERSON_NAME] Class of [DATE] - [DATE] [GEOGRAPHIC_DATA] - [PERSON_NAME][GEOGRA…" at bounding box center [511, 268] width 703 height 537
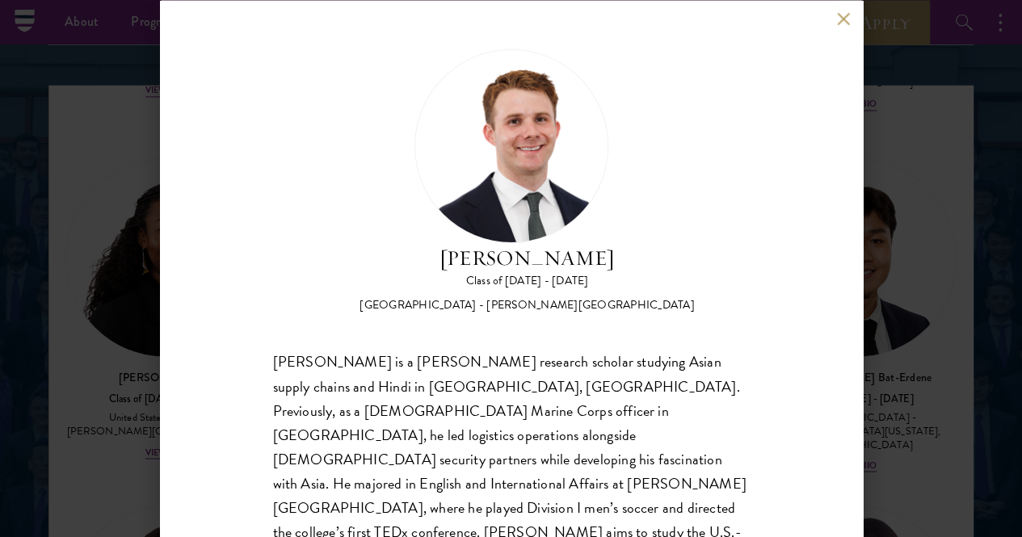
click at [116, 370] on div "[PERSON_NAME] Class of [DATE] - [DATE] [GEOGRAPHIC_DATA] - [PERSON_NAME][GEOGRA…" at bounding box center [511, 268] width 1022 height 537
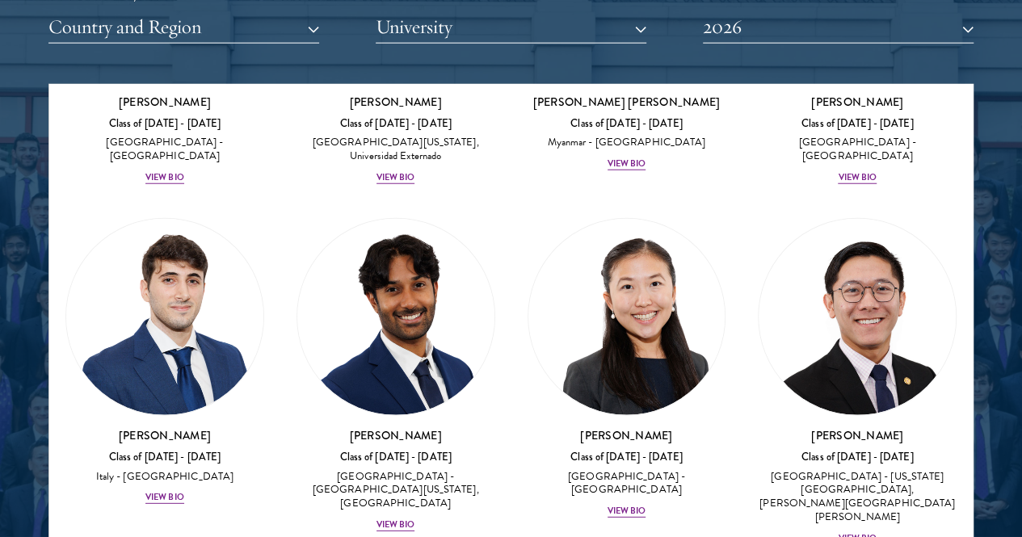
scroll to position [8248, 0]
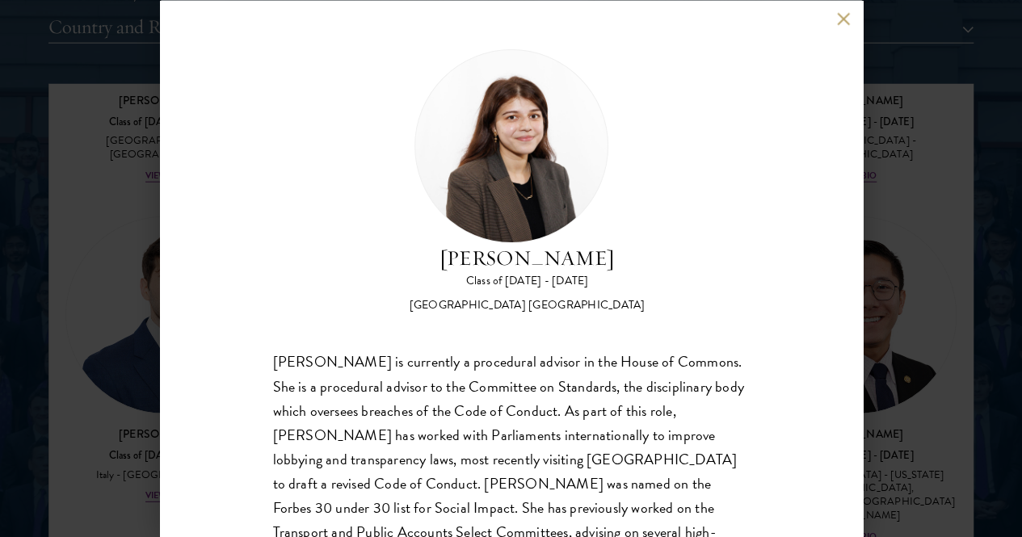
click at [840, 17] on button at bounding box center [844, 19] width 14 height 14
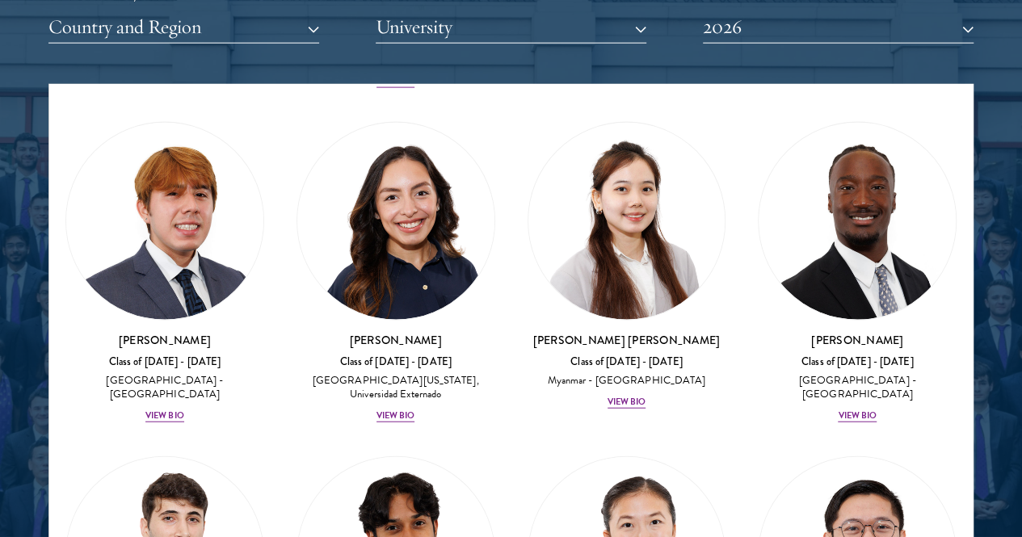
scroll to position [8008, 0]
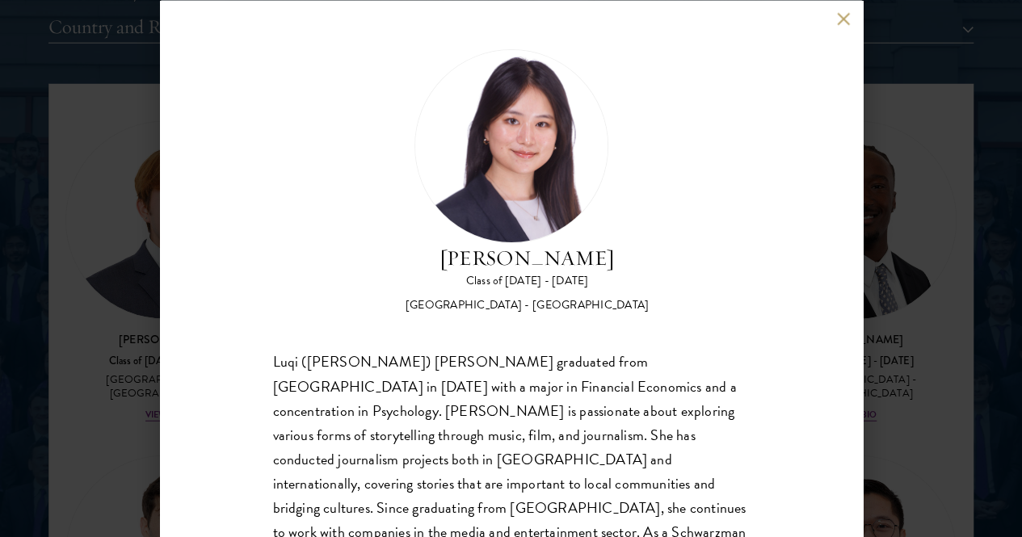
click at [625, 453] on div "Luqi ([PERSON_NAME]) [PERSON_NAME] graduated from [GEOGRAPHIC_DATA] in [DATE] w…" at bounding box center [511, 496] width 477 height 292
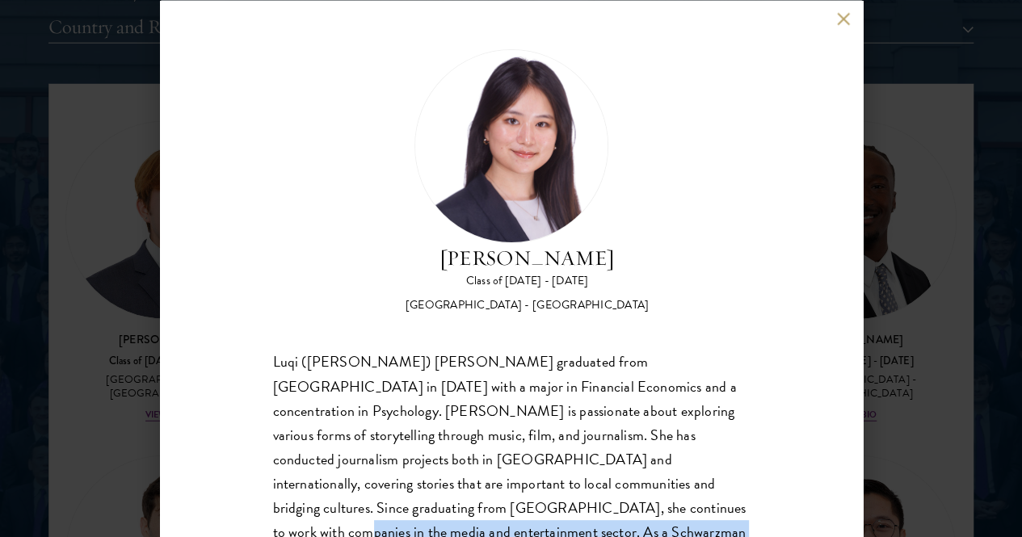
drag, startPoint x: 625, startPoint y: 453, endPoint x: 625, endPoint y: 502, distance: 48.5
click at [625, 502] on div "Luqi ([PERSON_NAME]) [PERSON_NAME] graduated from [GEOGRAPHIC_DATA] in [DATE] w…" at bounding box center [511, 496] width 477 height 292
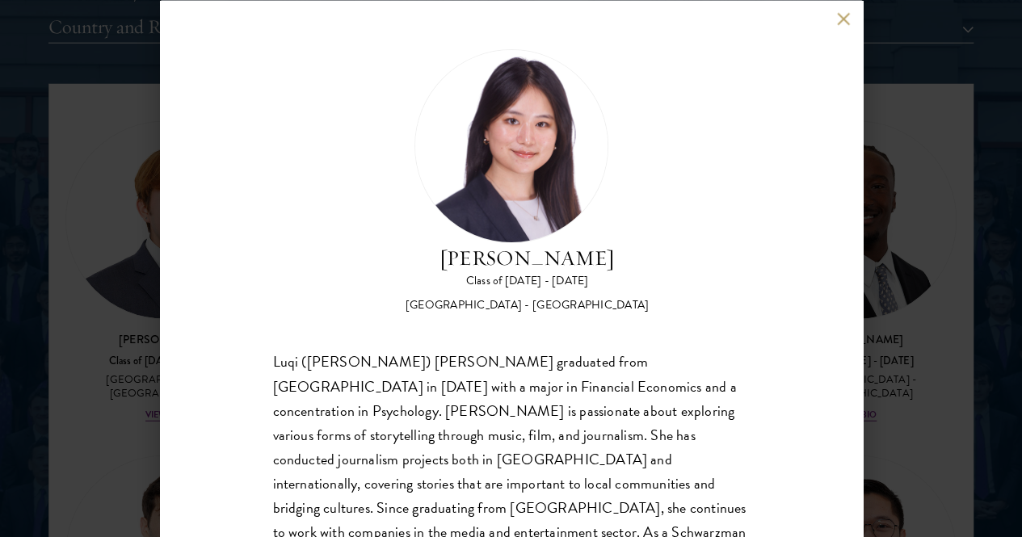
click at [614, 457] on div "Luqi ([PERSON_NAME]) [PERSON_NAME] graduated from [GEOGRAPHIC_DATA] in [DATE] w…" at bounding box center [511, 496] width 477 height 292
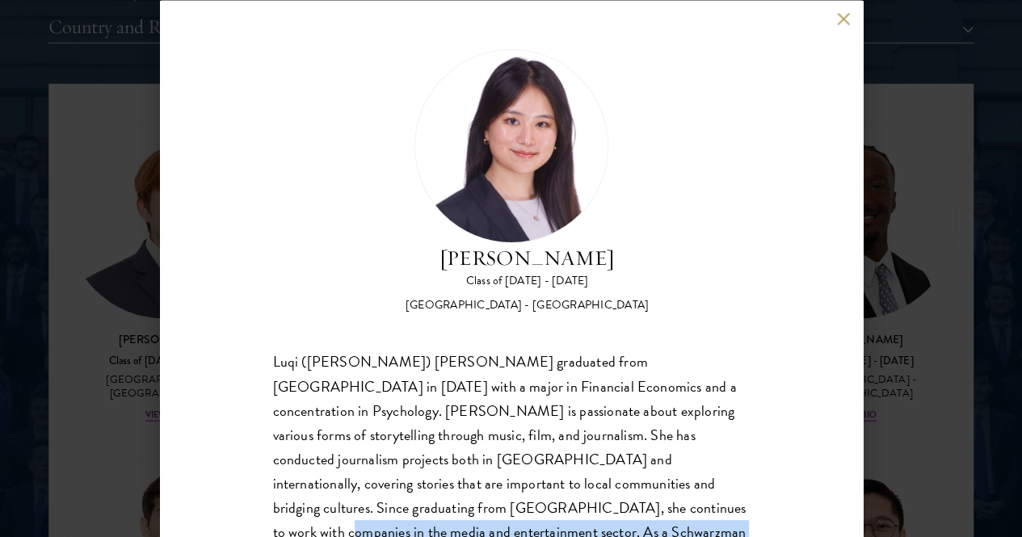
scroll to position [15, 0]
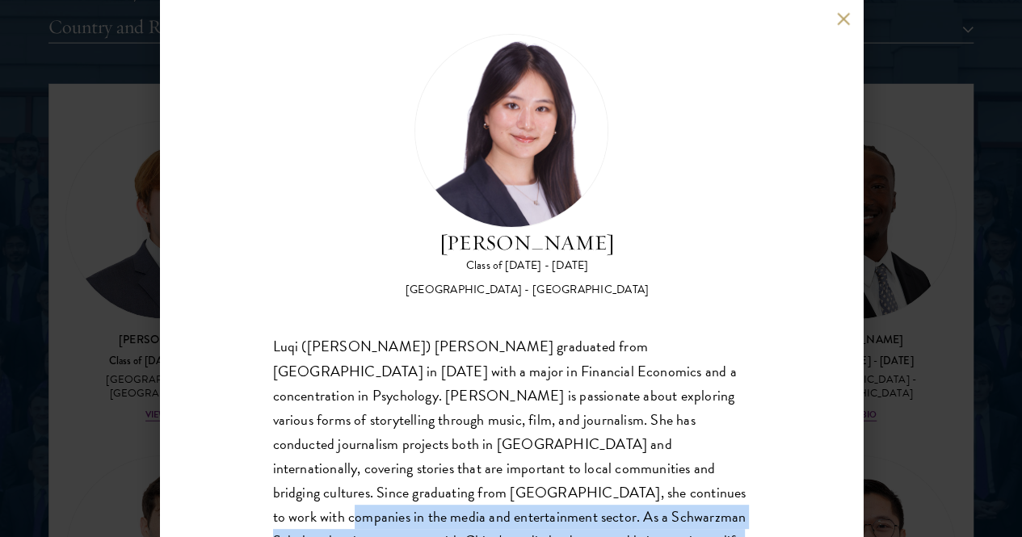
drag, startPoint x: 614, startPoint y: 457, endPoint x: 628, endPoint y: 526, distance: 70.8
click at [628, 526] on div "Luqi ([PERSON_NAME]) [PERSON_NAME] graduated from [GEOGRAPHIC_DATA] in [DATE] w…" at bounding box center [511, 481] width 477 height 292
copy body "As a Schwarzman Scholar, she aims to engage with China's media landscape and br…"
